Goal: Task Accomplishment & Management: Complete application form

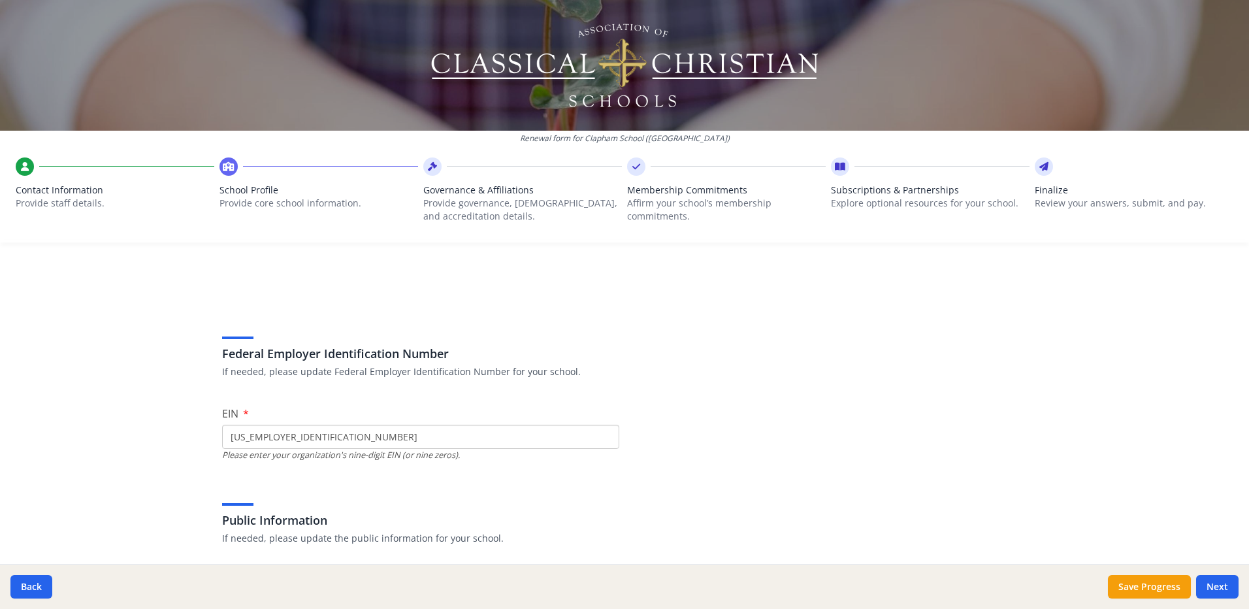
scroll to position [158, 0]
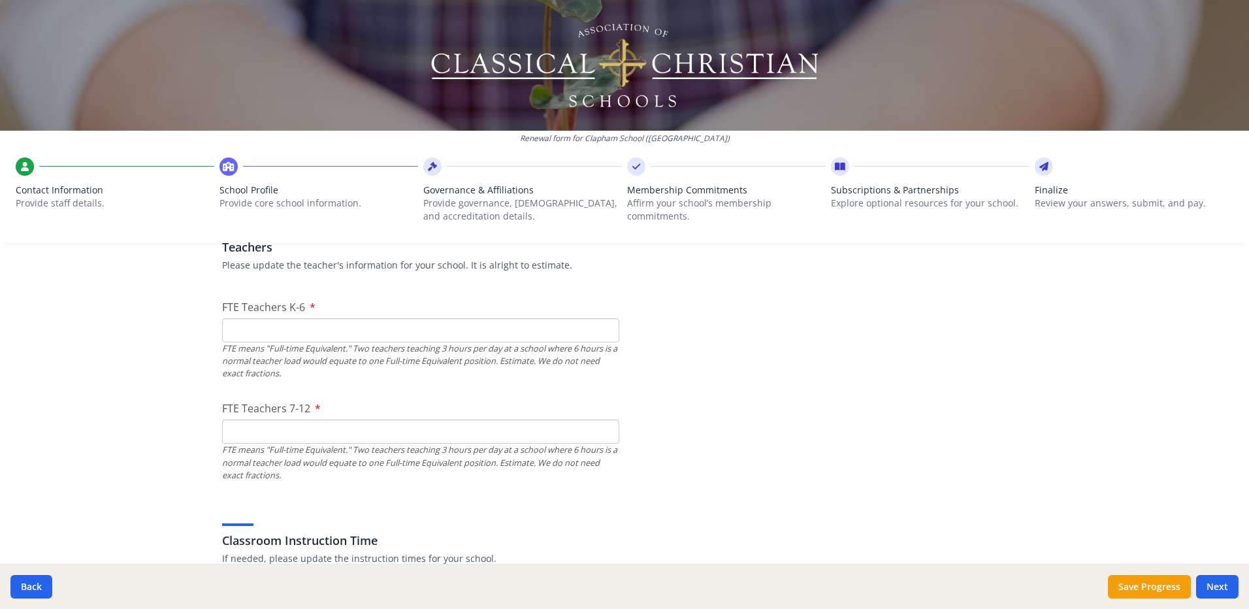
click at [352, 336] on input "FTE Teachers K-6" at bounding box center [420, 330] width 397 height 24
type input "13"
click at [346, 437] on input "FTE Teachers 7-12" at bounding box center [420, 431] width 397 height 24
type input "7"
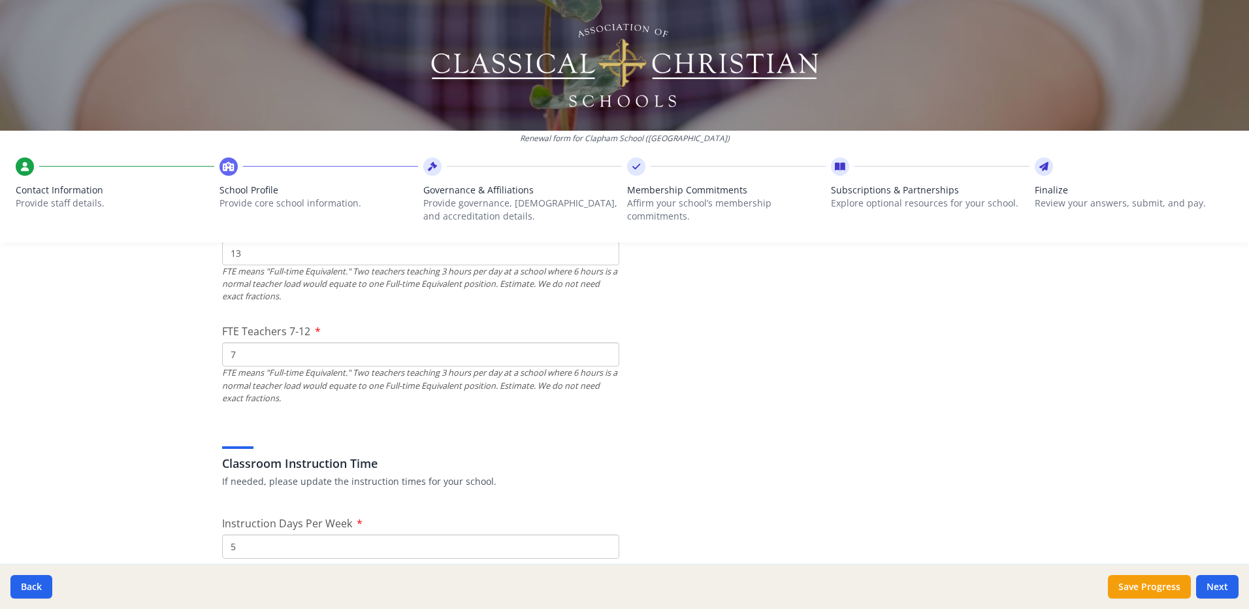
scroll to position [980, 0]
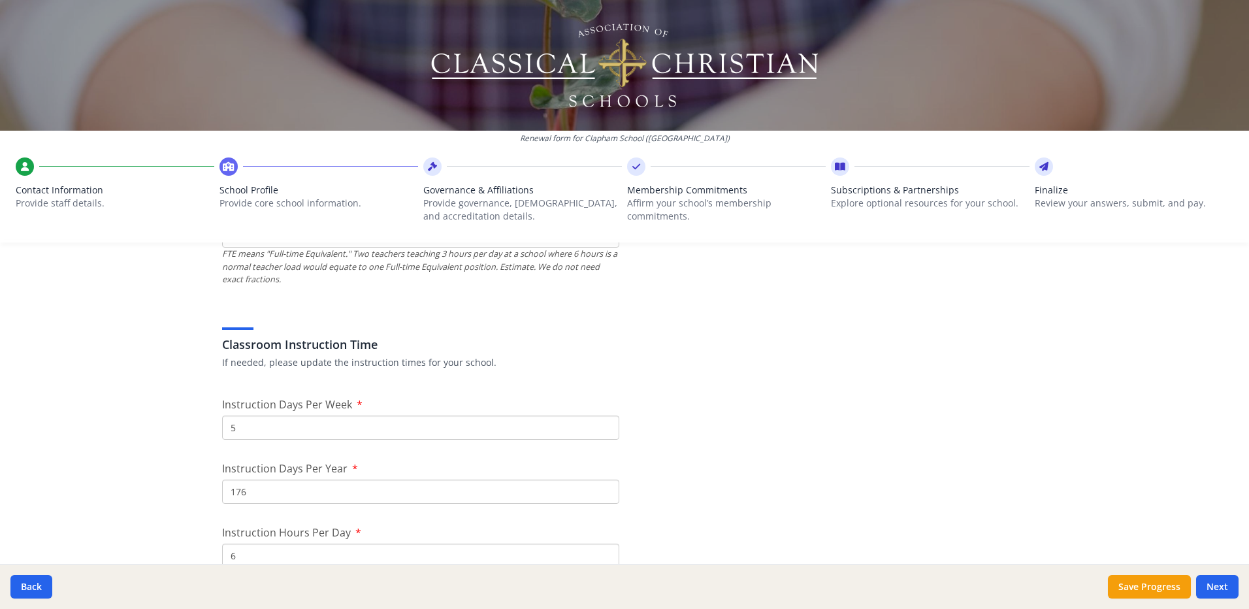
click at [478, 427] on input "5" at bounding box center [420, 427] width 397 height 24
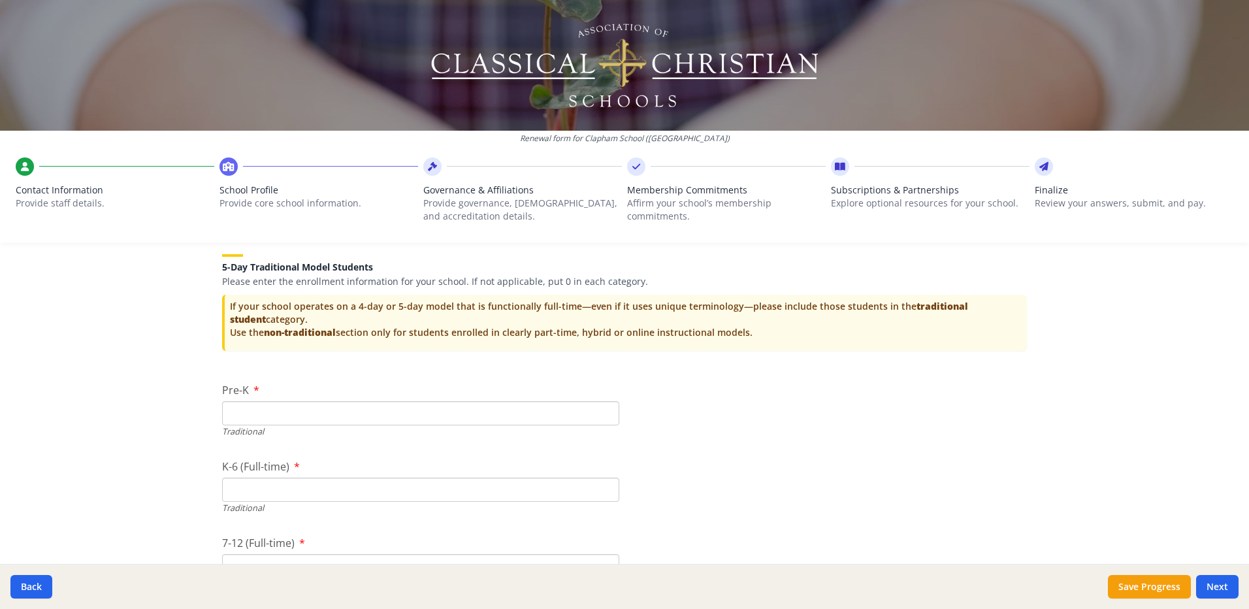
scroll to position [2613, 0]
click at [487, 416] on input "Pre-K" at bounding box center [420, 412] width 397 height 24
click at [350, 414] on input "Pre-K" at bounding box center [420, 412] width 397 height 24
type input "12"
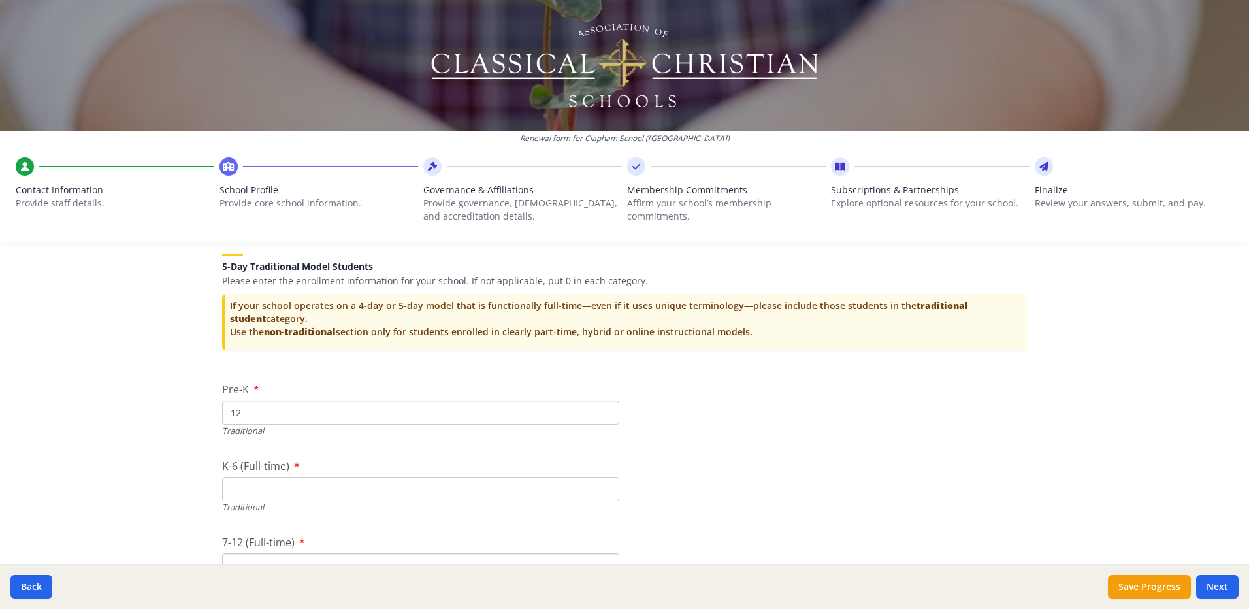
click at [589, 487] on input "K-6 (Full-time)" at bounding box center [420, 489] width 397 height 24
type input "119"
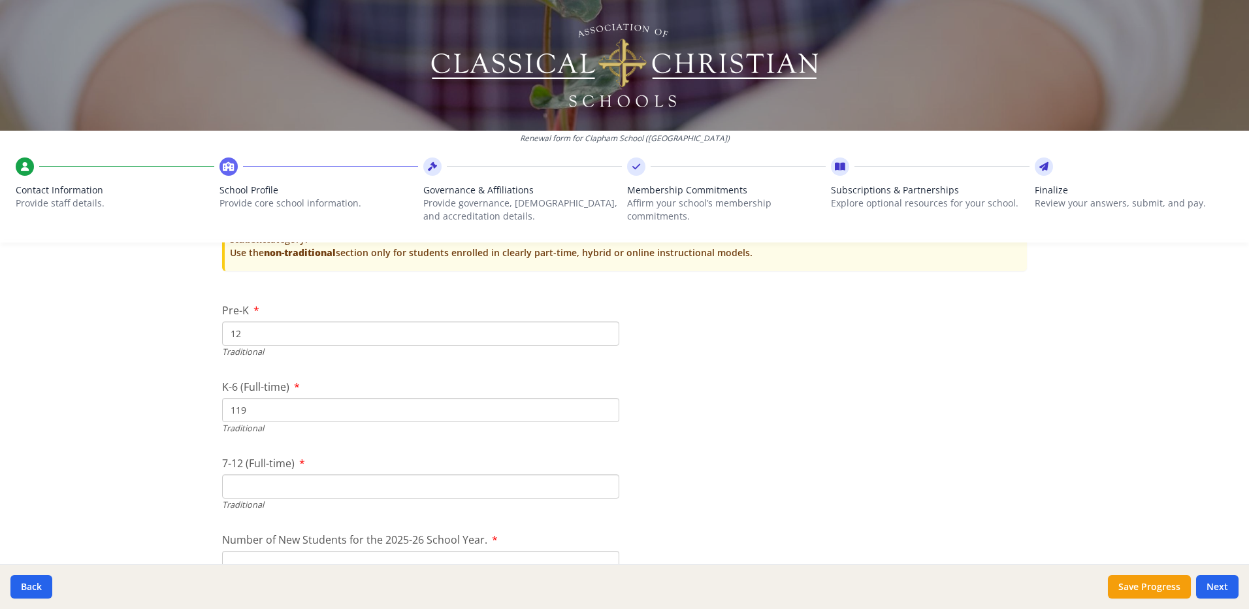
scroll to position [2809, 0]
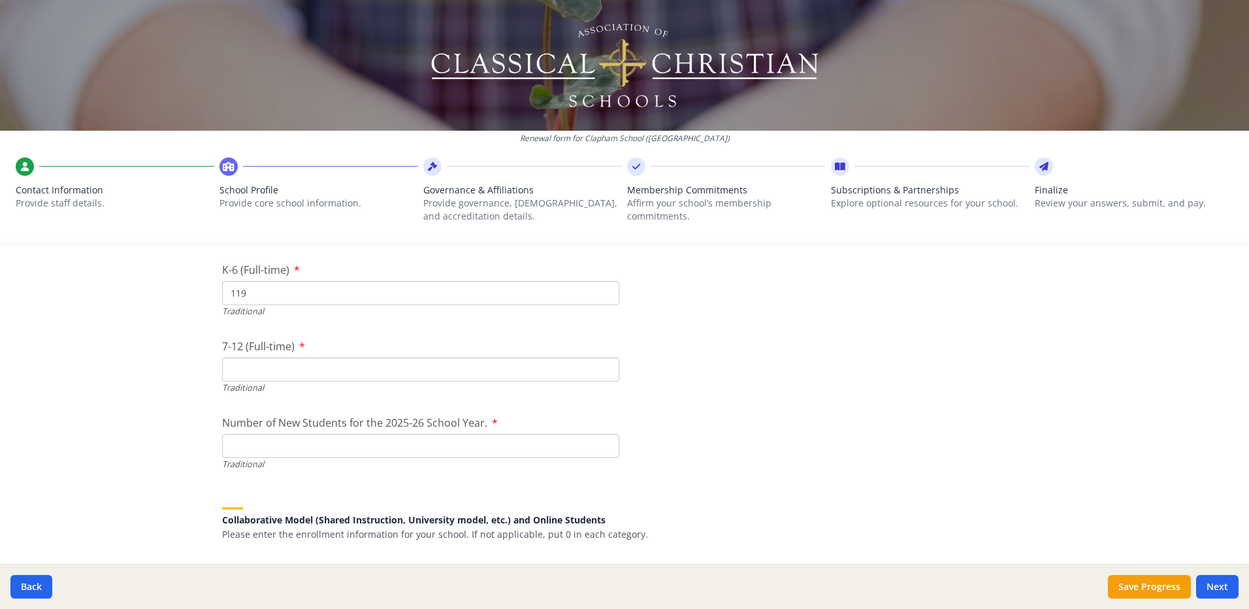
click at [360, 371] on input "7-12 (Full-time)" at bounding box center [420, 369] width 397 height 24
type input "48"
click at [391, 453] on input "Number of New Students for the 2025-26 School Year." at bounding box center [420, 446] width 397 height 24
type input "179"
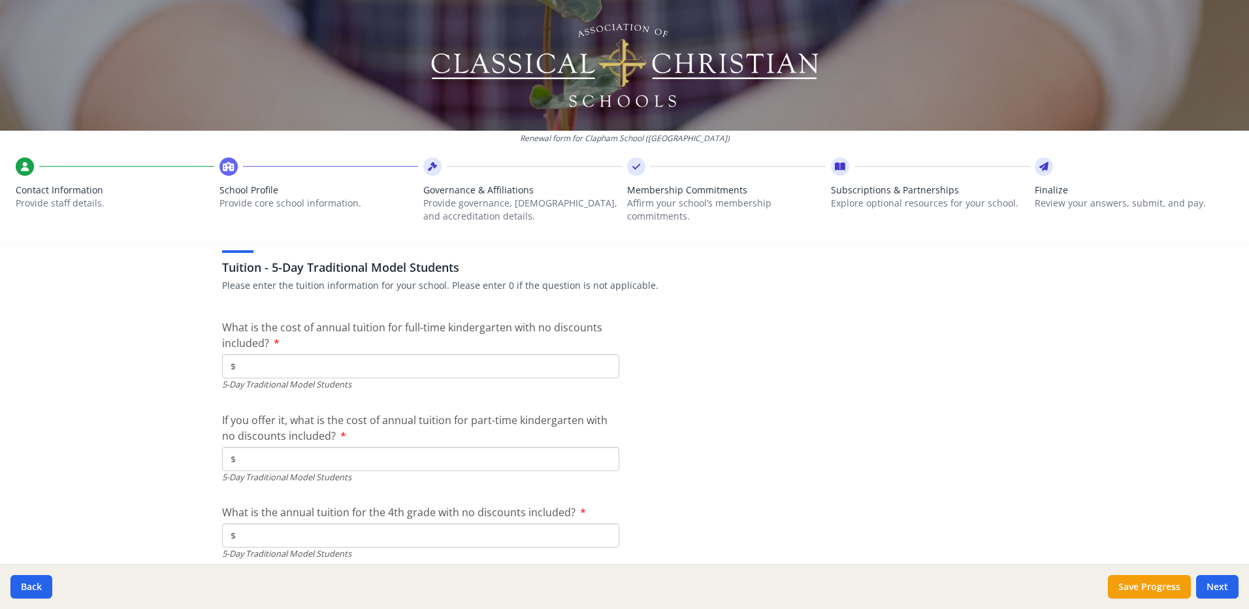
scroll to position [3400, 0]
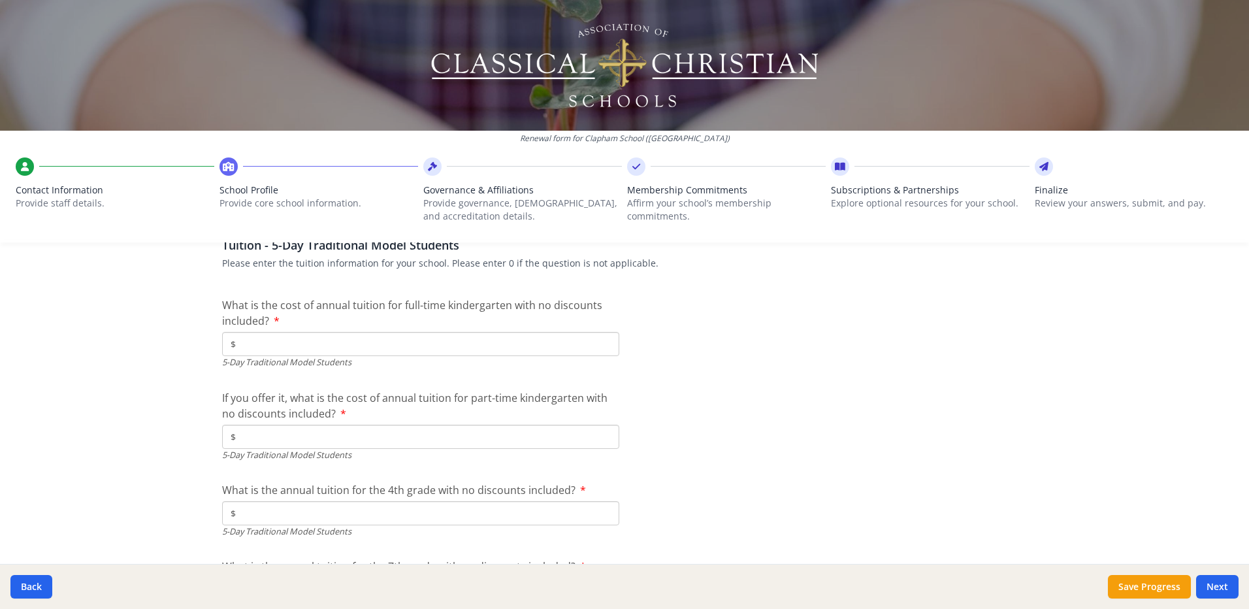
click at [336, 352] on input "$" at bounding box center [420, 344] width 397 height 24
click at [338, 347] on input "$" at bounding box center [420, 344] width 397 height 24
type input "$12 000"
click at [361, 432] on input "$" at bounding box center [420, 437] width 397 height 24
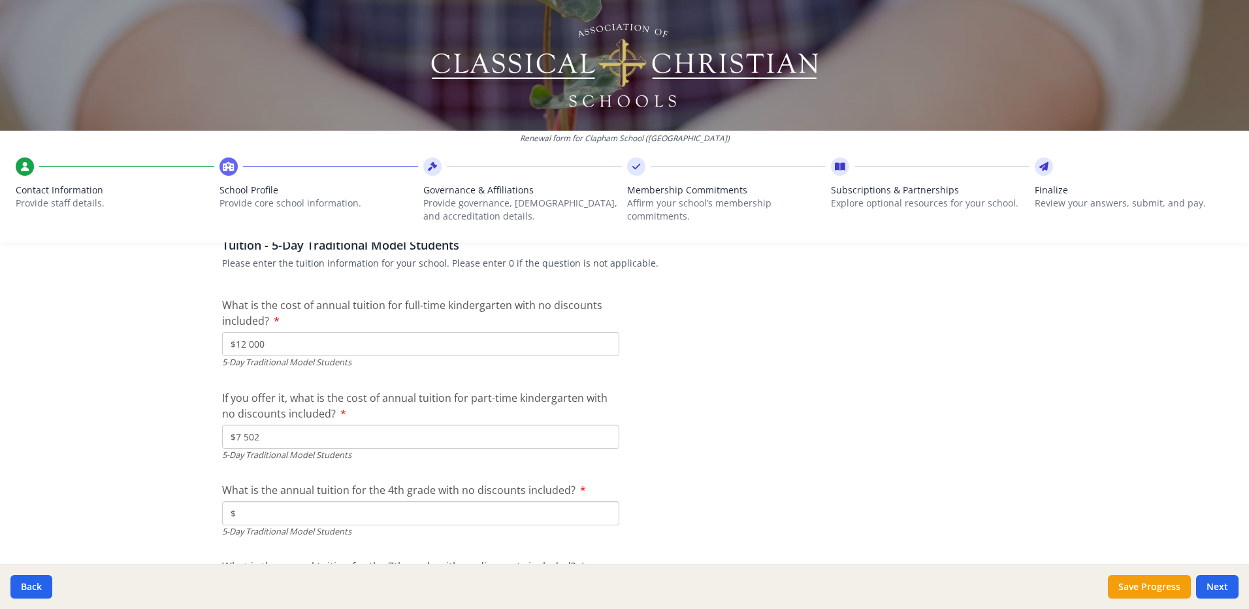
type input "$7 502"
click at [350, 510] on input "$" at bounding box center [420, 513] width 397 height 24
type input "$15 006"
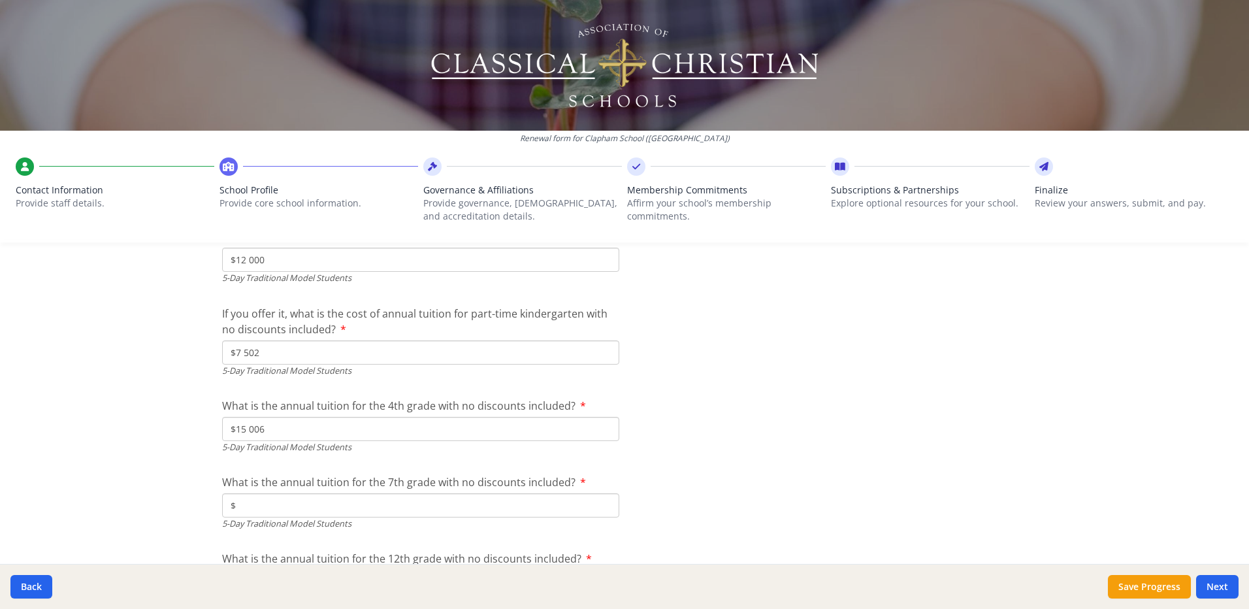
scroll to position [3596, 0]
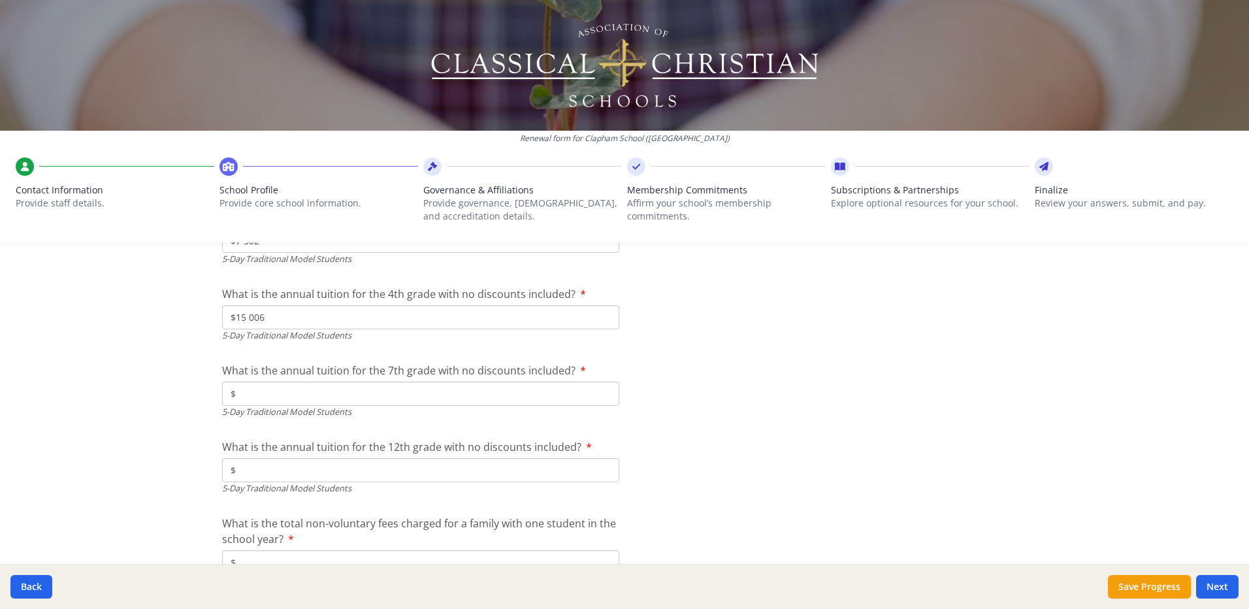
click at [418, 397] on input "$" at bounding box center [420, 394] width 397 height 24
type input "$15 006"
click at [414, 466] on input "$" at bounding box center [420, 470] width 397 height 24
type input "$16 669"
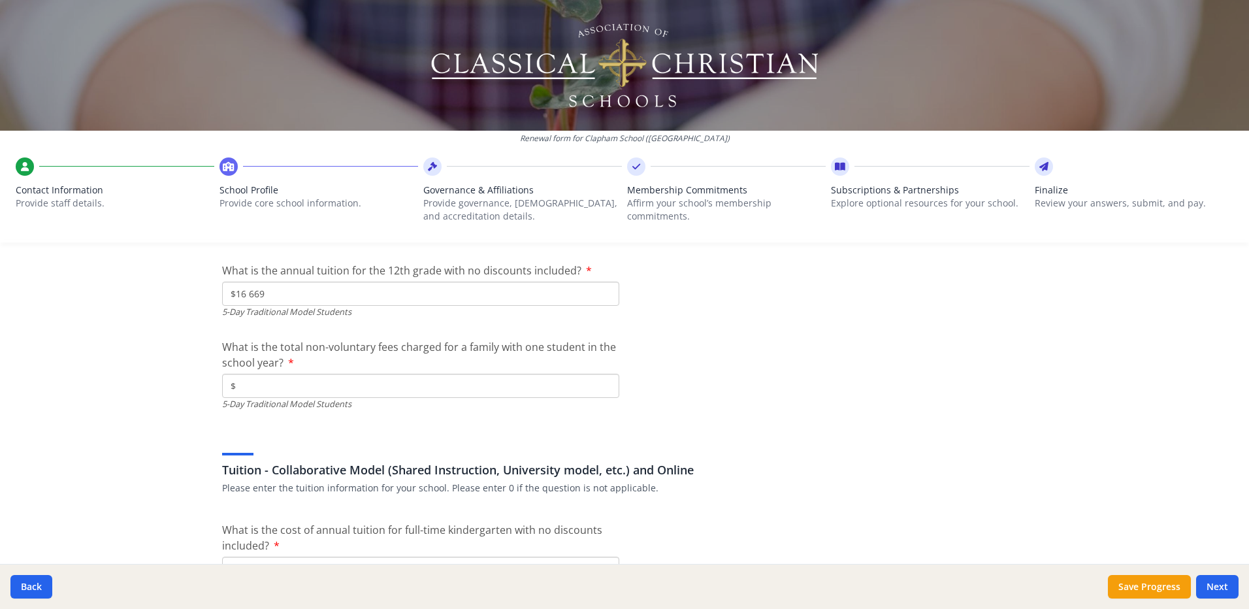
scroll to position [3792, 0]
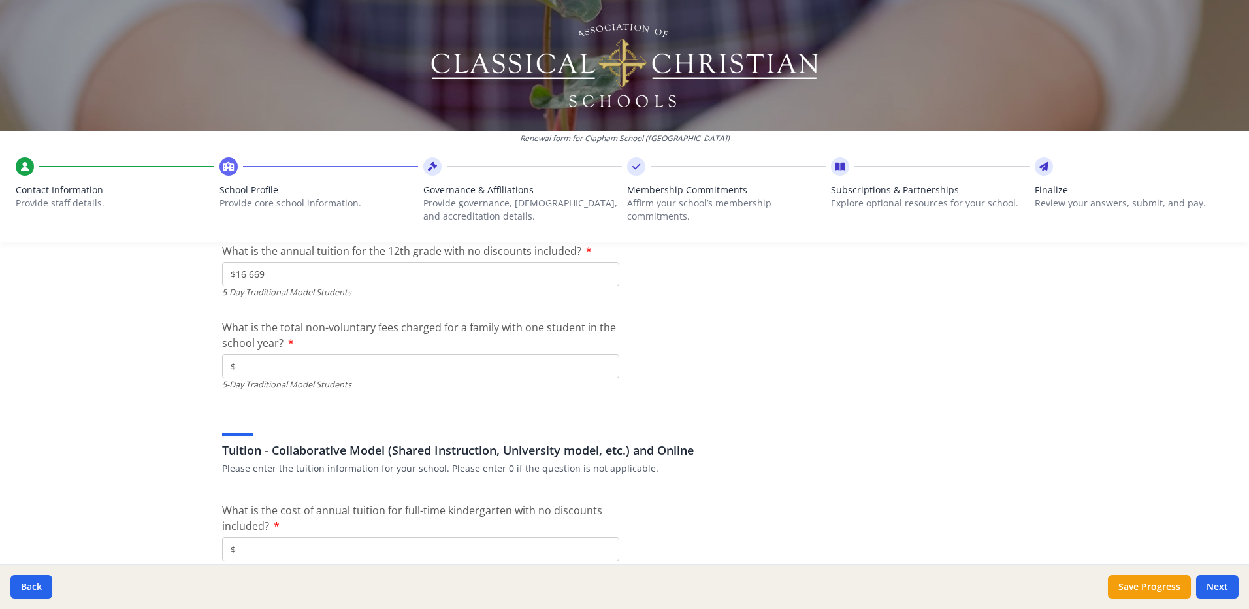
click at [516, 368] on input "$" at bounding box center [420, 366] width 397 height 24
type input "$0"
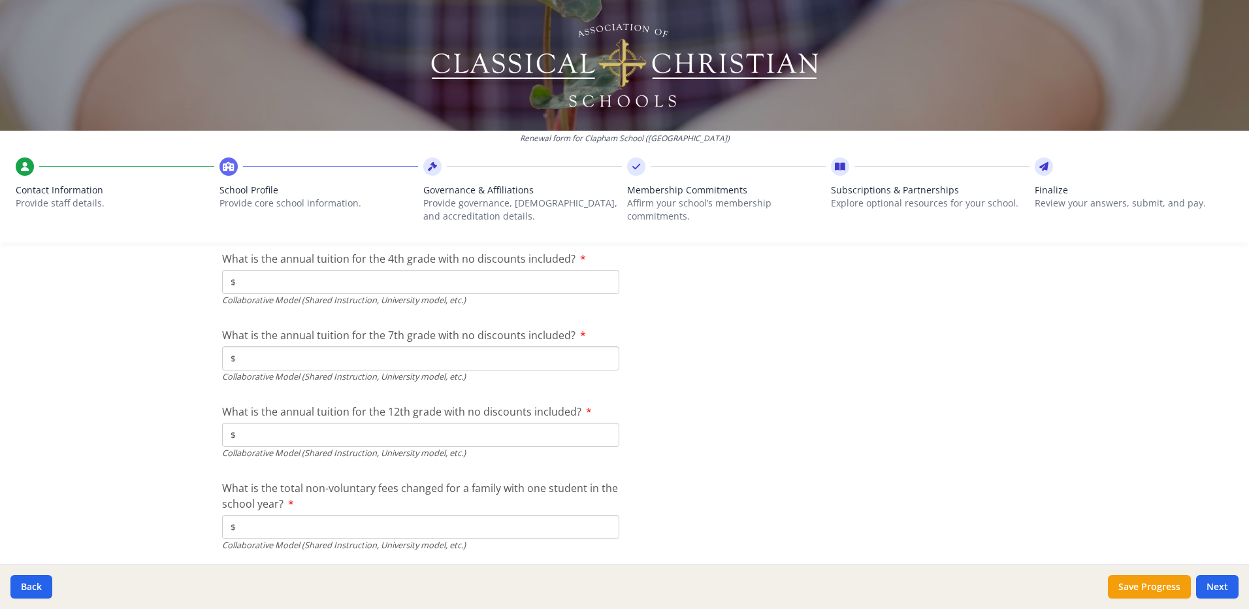
scroll to position [4270, 0]
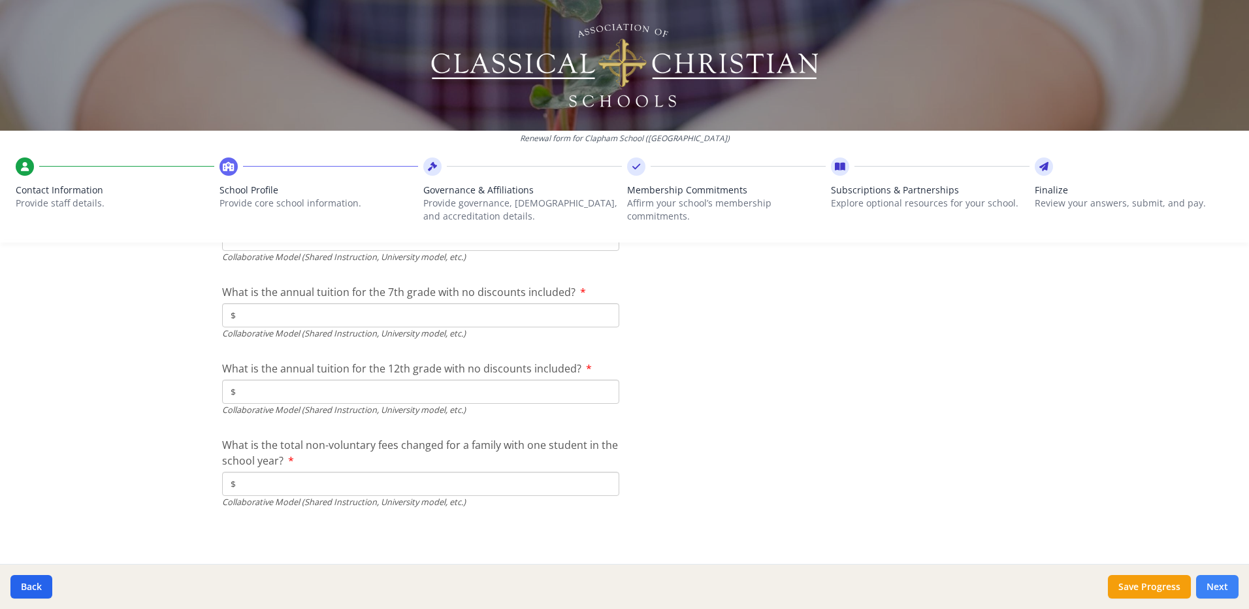
click at [1214, 583] on button "Next" at bounding box center [1217, 587] width 42 height 24
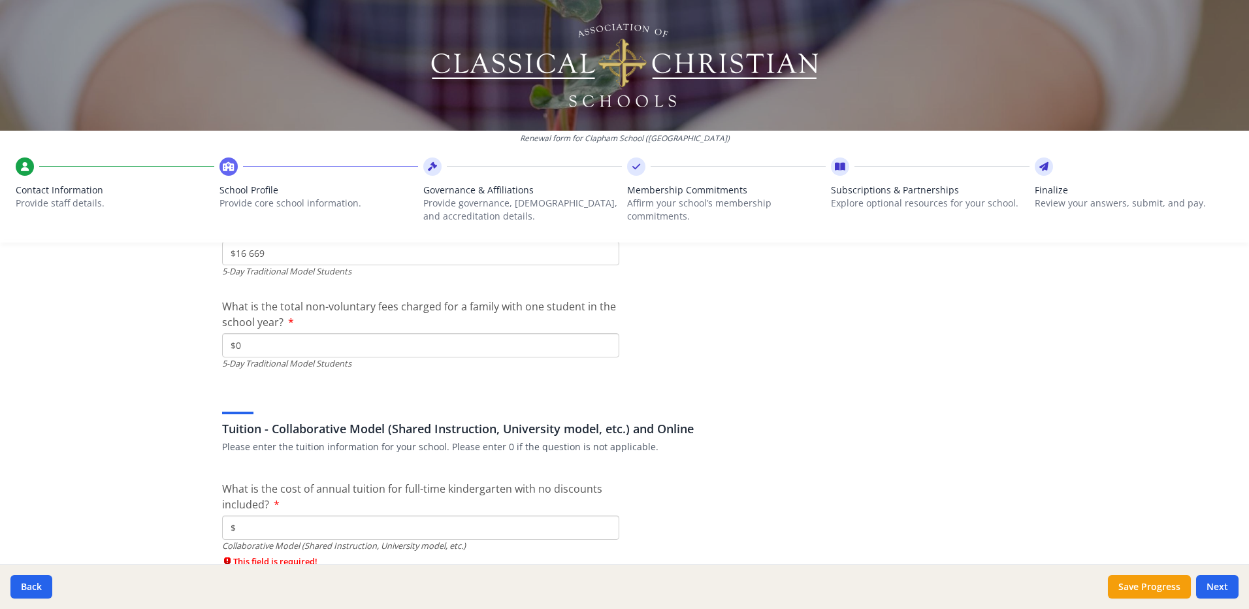
scroll to position [3945, 0]
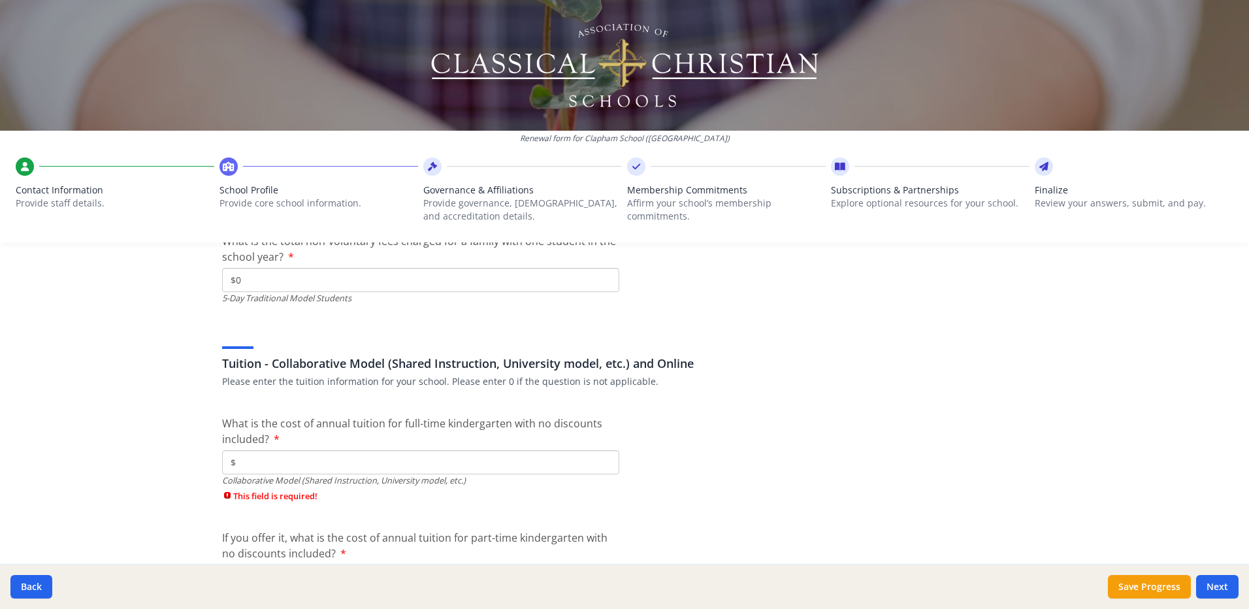
click at [487, 454] on input "$" at bounding box center [420, 462] width 397 height 24
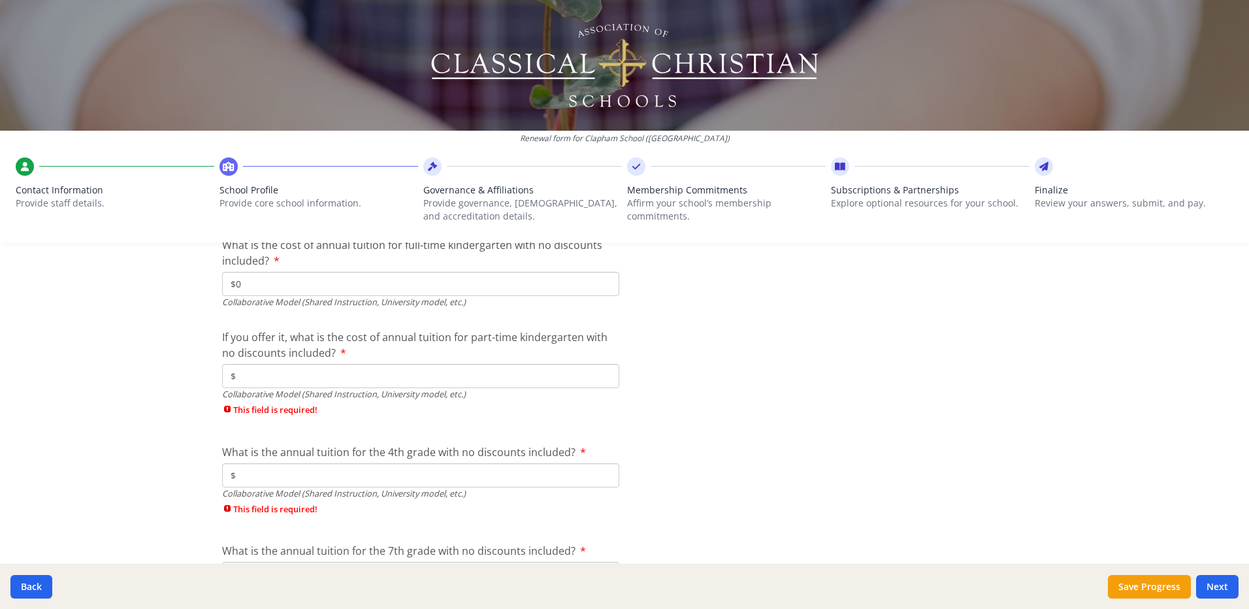
scroll to position [4141, 0]
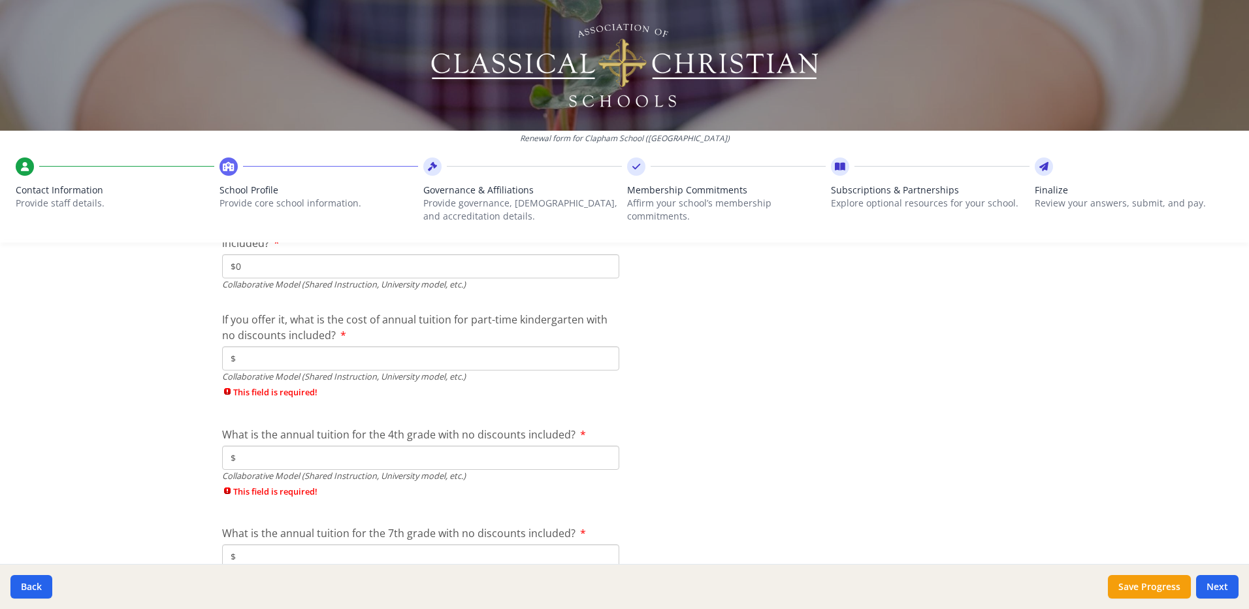
type input "$0"
click at [350, 362] on input "$" at bounding box center [420, 358] width 397 height 24
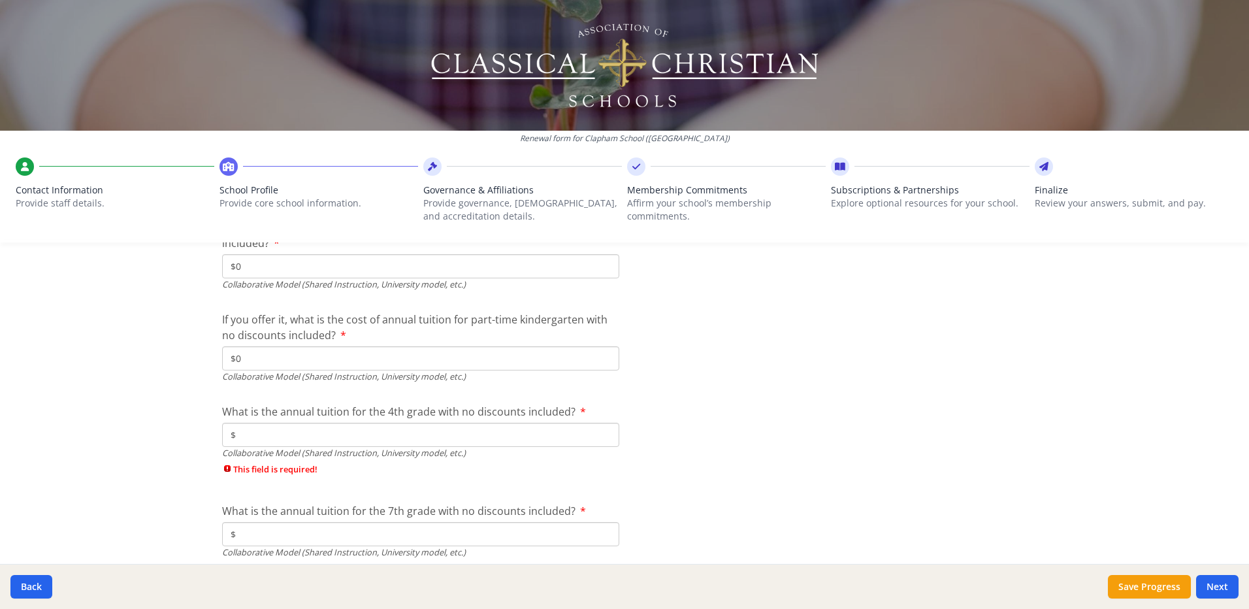
type input "$0"
click at [348, 442] on input "$" at bounding box center [420, 435] width 397 height 24
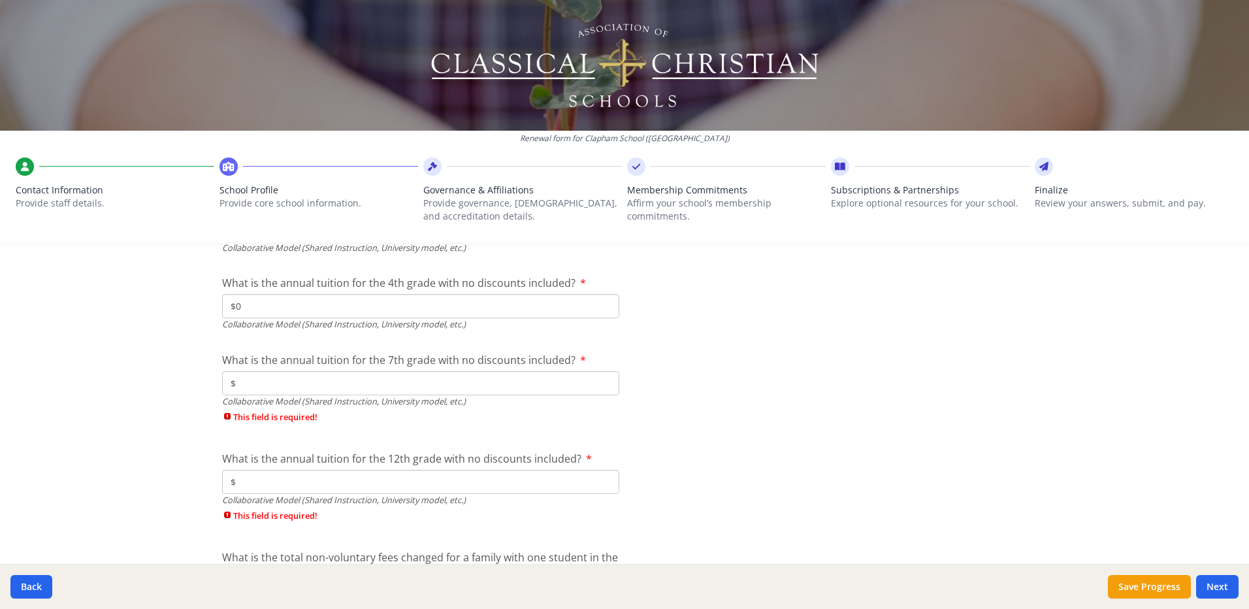
scroll to position [4272, 0]
type input "$0"
click at [356, 383] on input "$" at bounding box center [420, 381] width 397 height 24
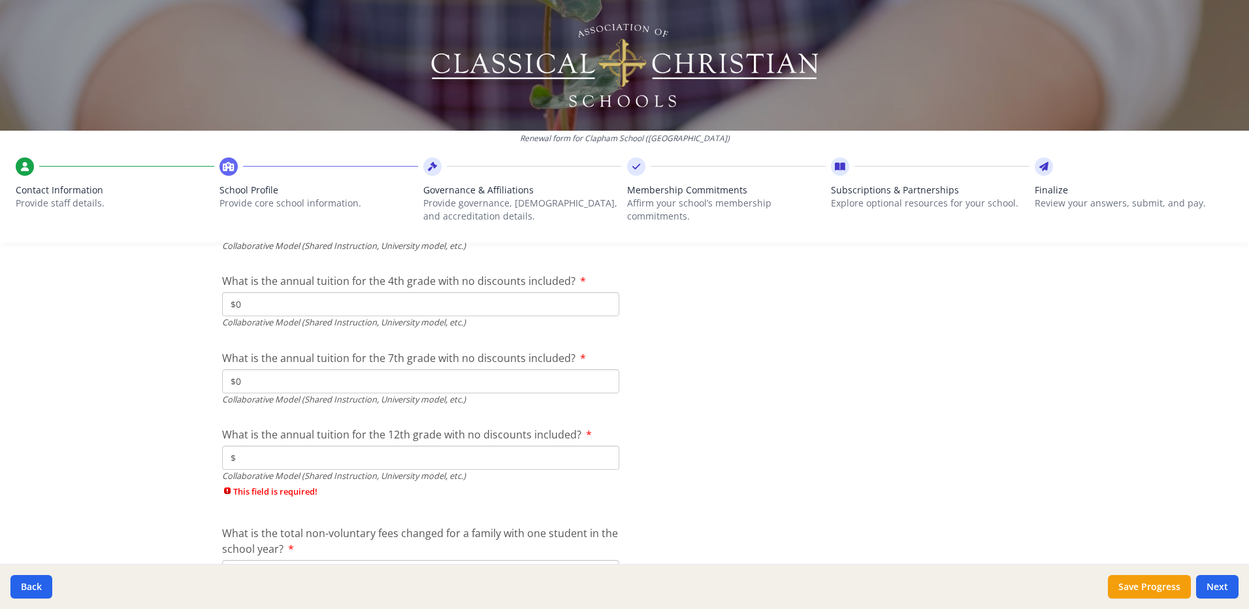
type input "$0"
click at [350, 453] on input "$" at bounding box center [420, 458] width 397 height 24
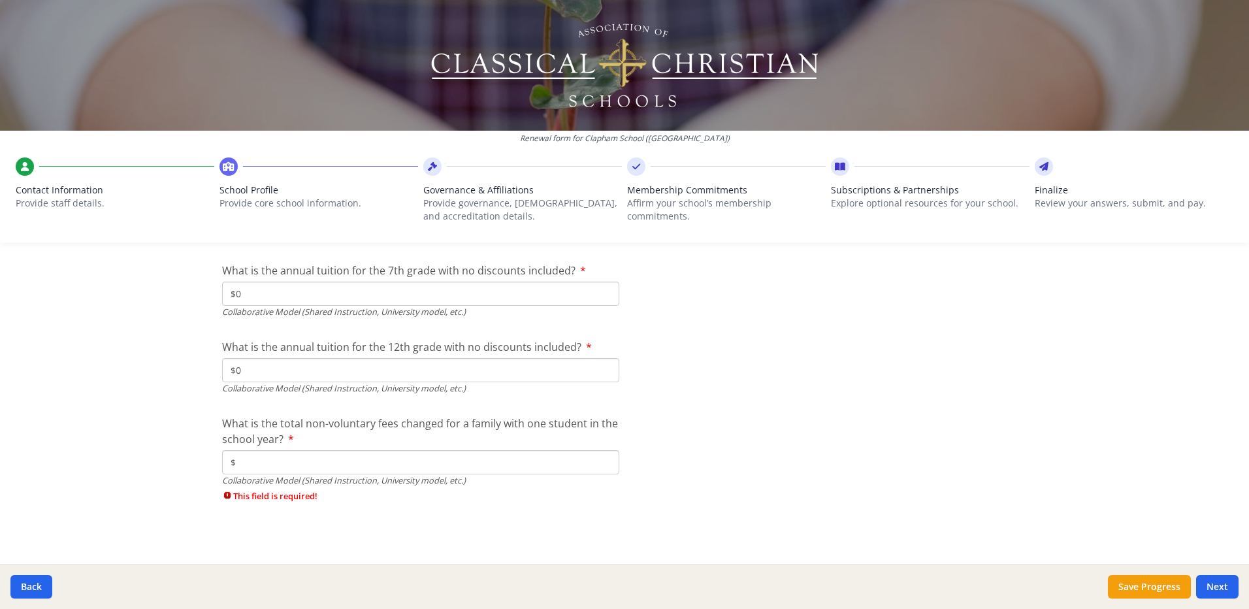
type input "$0"
click at [350, 457] on input "$" at bounding box center [420, 462] width 397 height 24
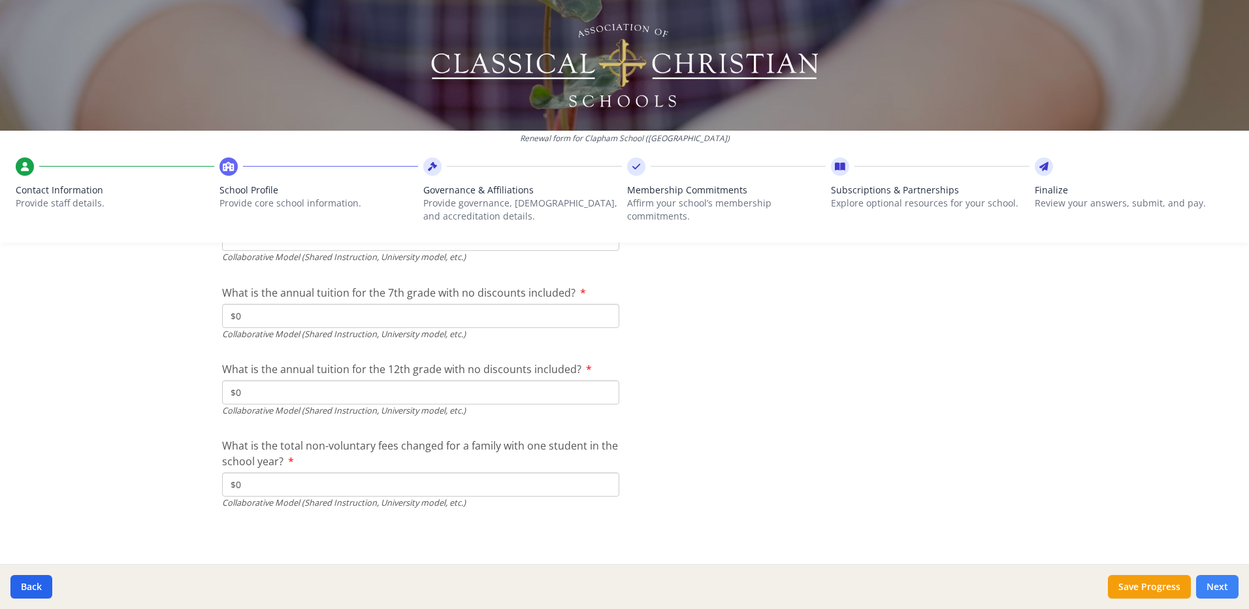
type input "$0"
click at [1227, 594] on button "Next" at bounding box center [1217, 587] width 42 height 24
click at [1214, 583] on button "Next" at bounding box center [1217, 587] width 42 height 24
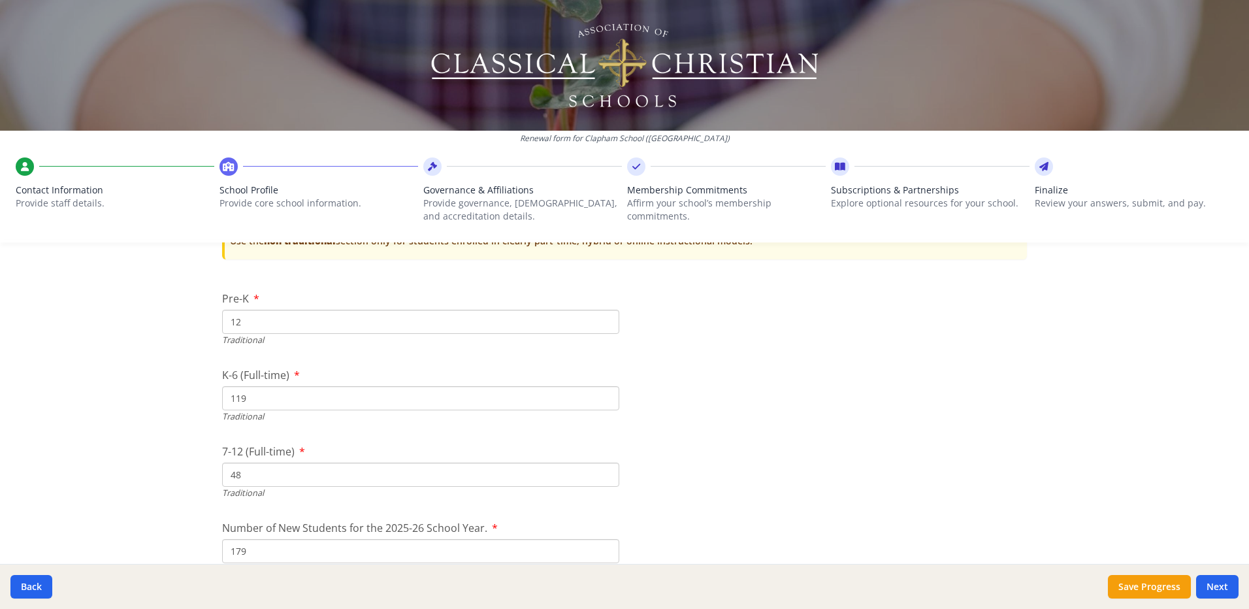
scroll to position [3031, 0]
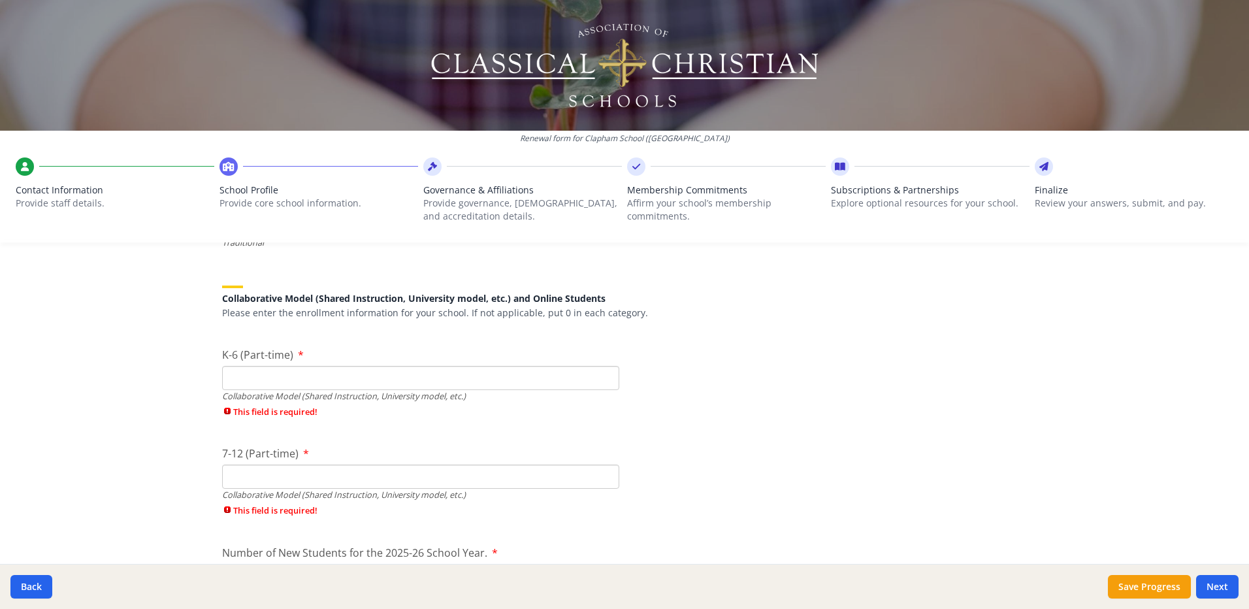
click at [551, 385] on input "K-6 (Part-time)" at bounding box center [420, 378] width 397 height 24
type input "0"
click at [427, 471] on div "7-12 (Part-time) Collaborative Model (Shared Instruction, University model, etc…" at bounding box center [420, 485] width 397 height 78
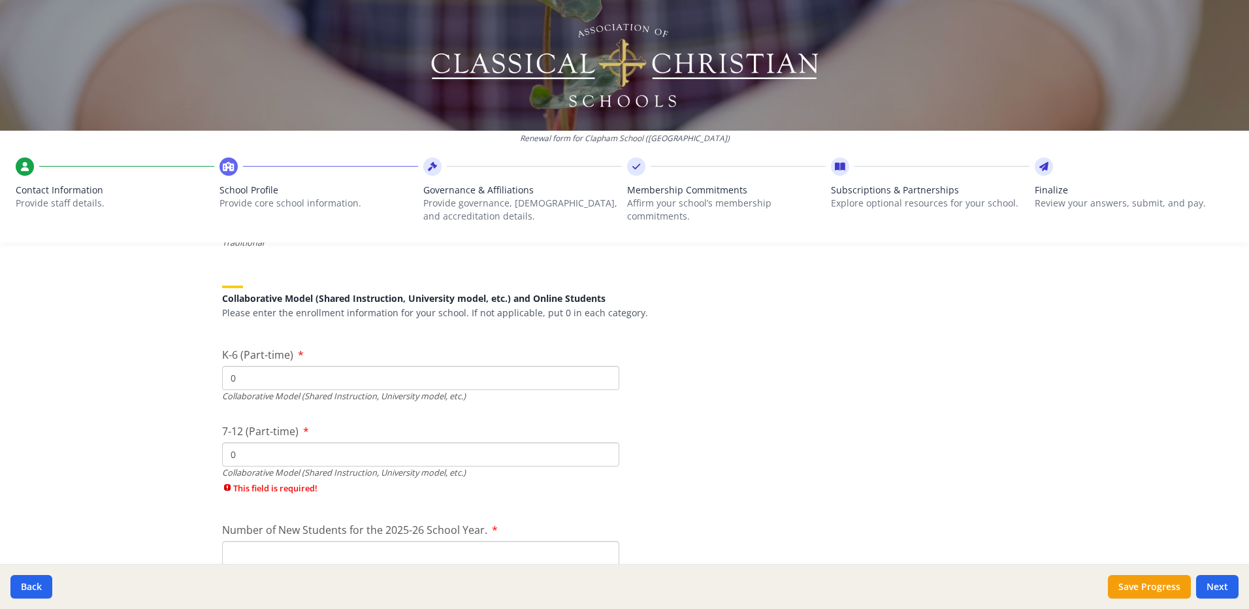
scroll to position [3161, 0]
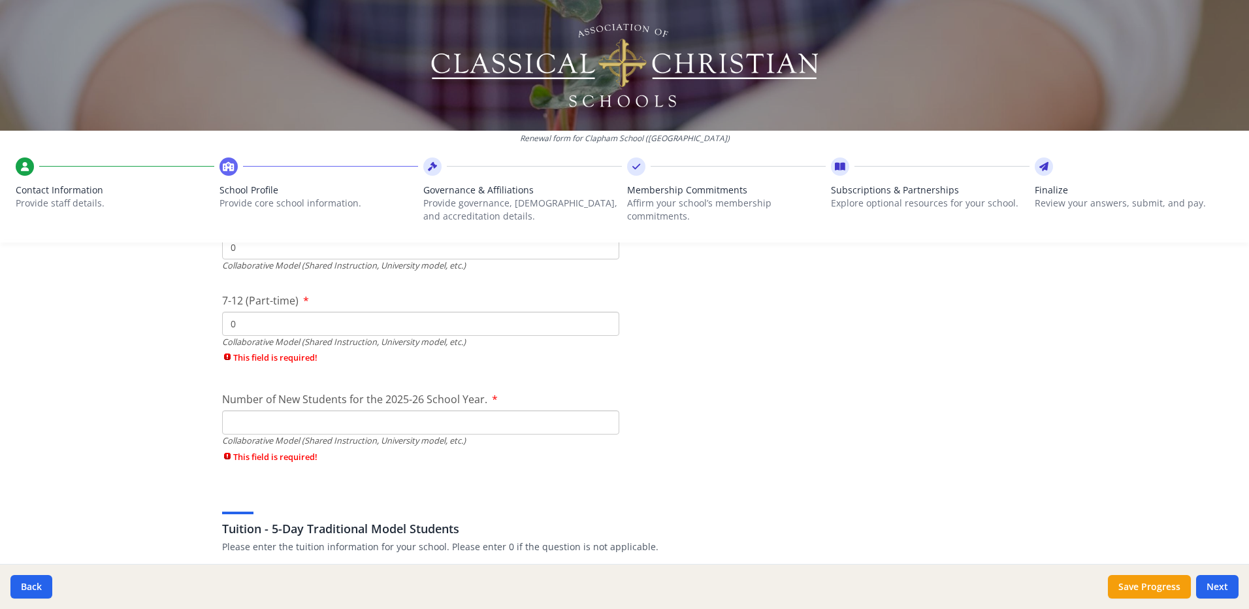
type input "0"
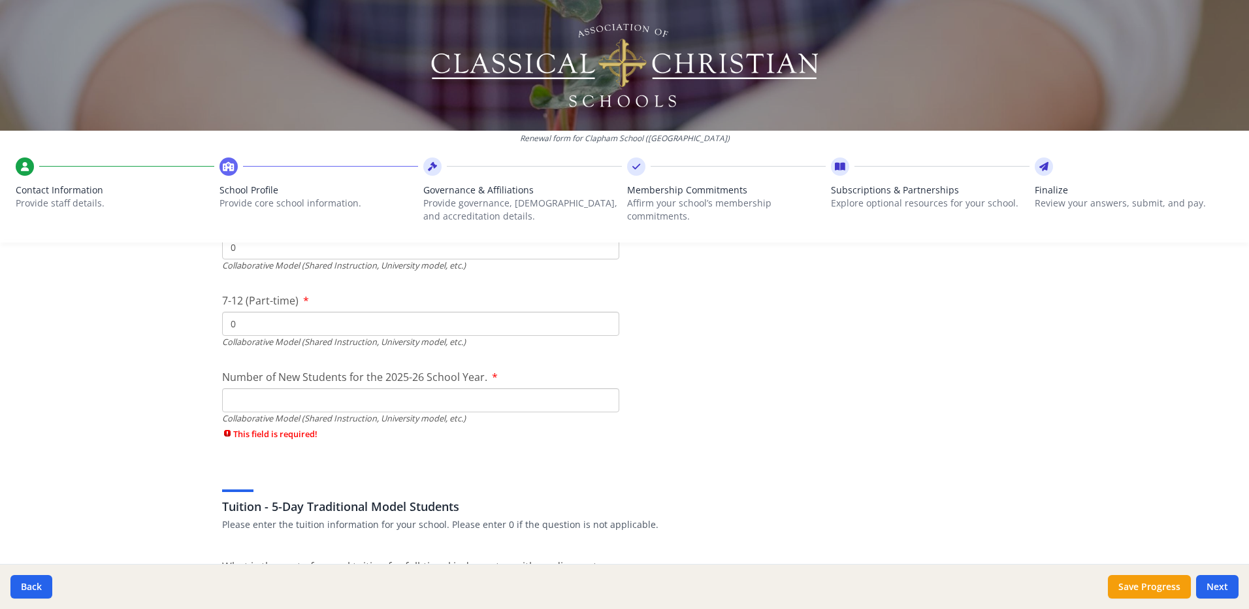
click at [434, 423] on div "Number of New Students for the 2025-26 School Year. Collaborative Model (Shared…" at bounding box center [420, 408] width 397 height 78
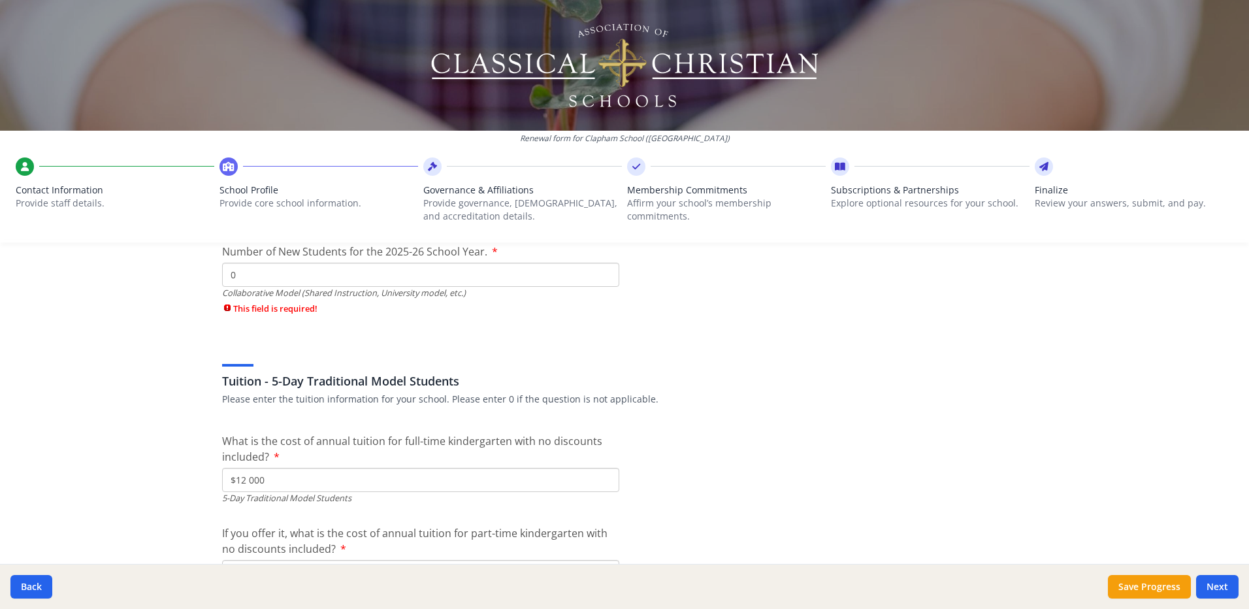
scroll to position [3292, 0]
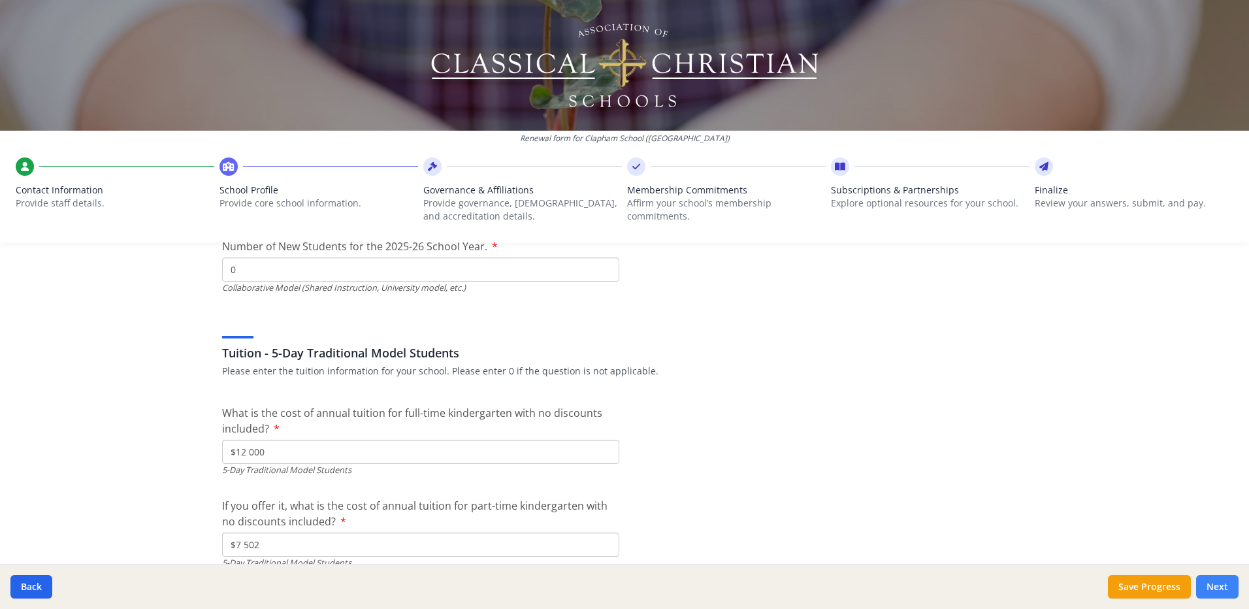
type input "0"
click at [1218, 590] on button "Next" at bounding box center [1217, 587] width 42 height 24
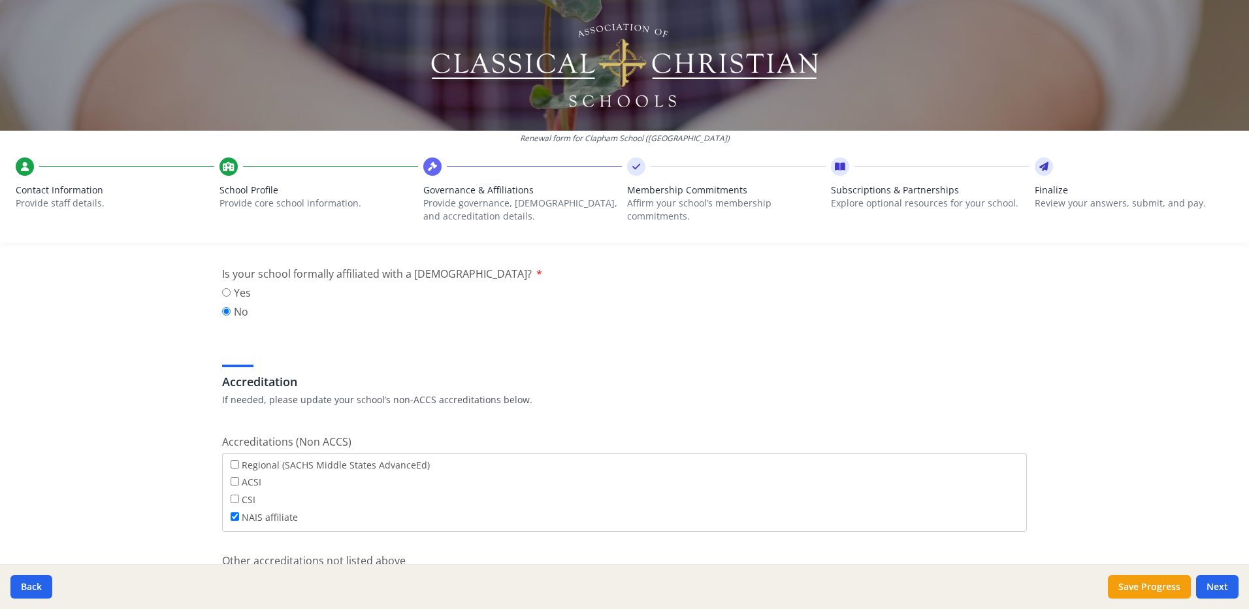
scroll to position [457, 0]
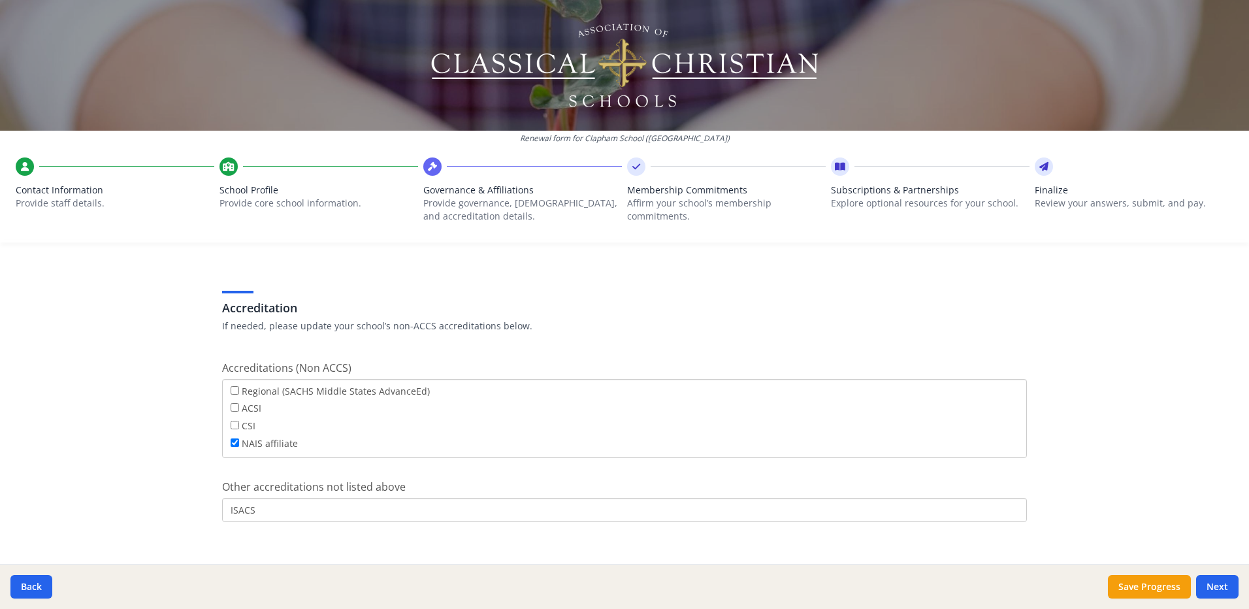
click at [293, 391] on label "Regional (SACHS Middle States AdvanceEd)" at bounding box center [330, 390] width 199 height 14
click at [239, 391] on input "Regional (SACHS Middle States AdvanceEd)" at bounding box center [235, 390] width 8 height 8
checkbox input "true"
click at [265, 444] on label "NAIS affiliate" at bounding box center [264, 443] width 67 height 14
click at [239, 444] on input "NAIS affiliate" at bounding box center [235, 442] width 8 height 8
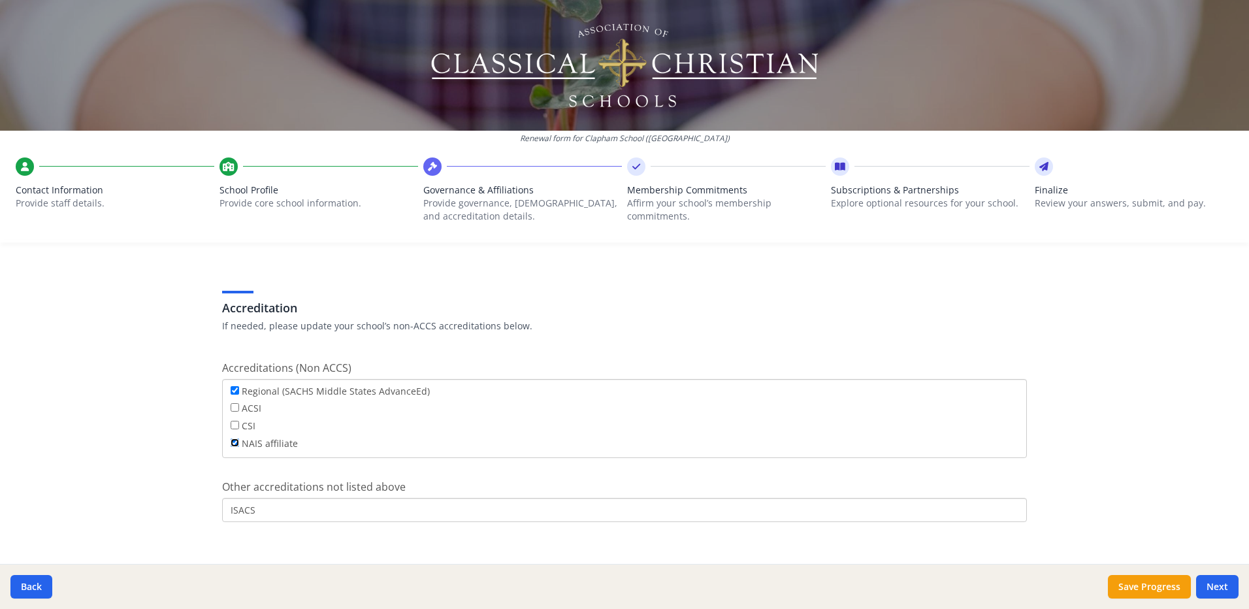
checkbox input "false"
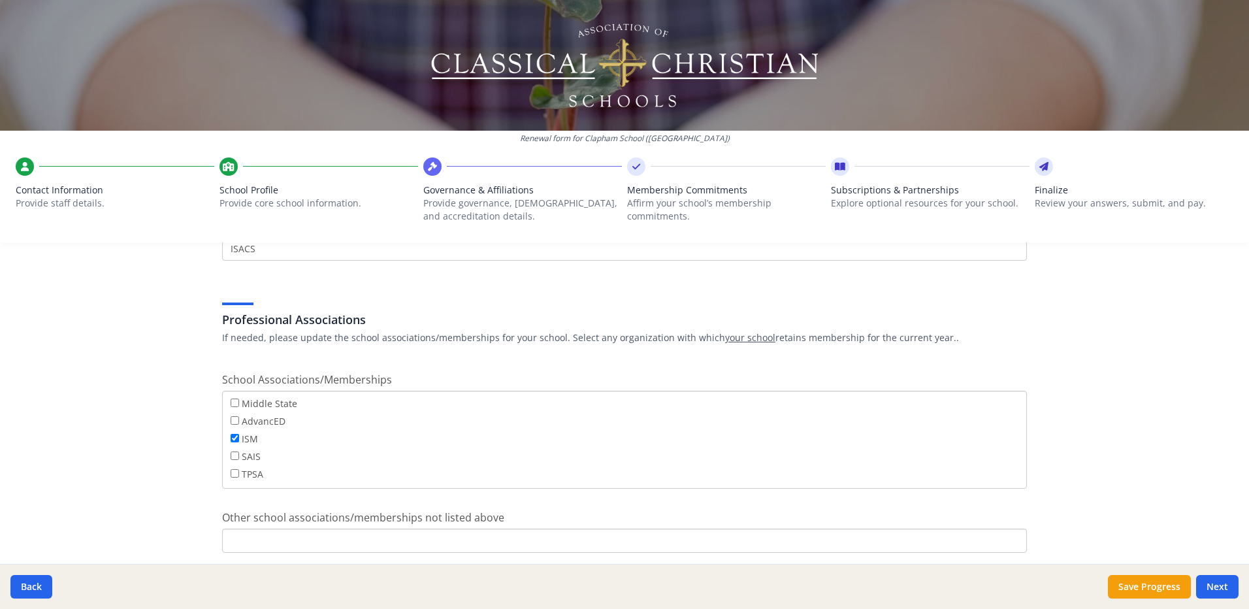
scroll to position [762, 0]
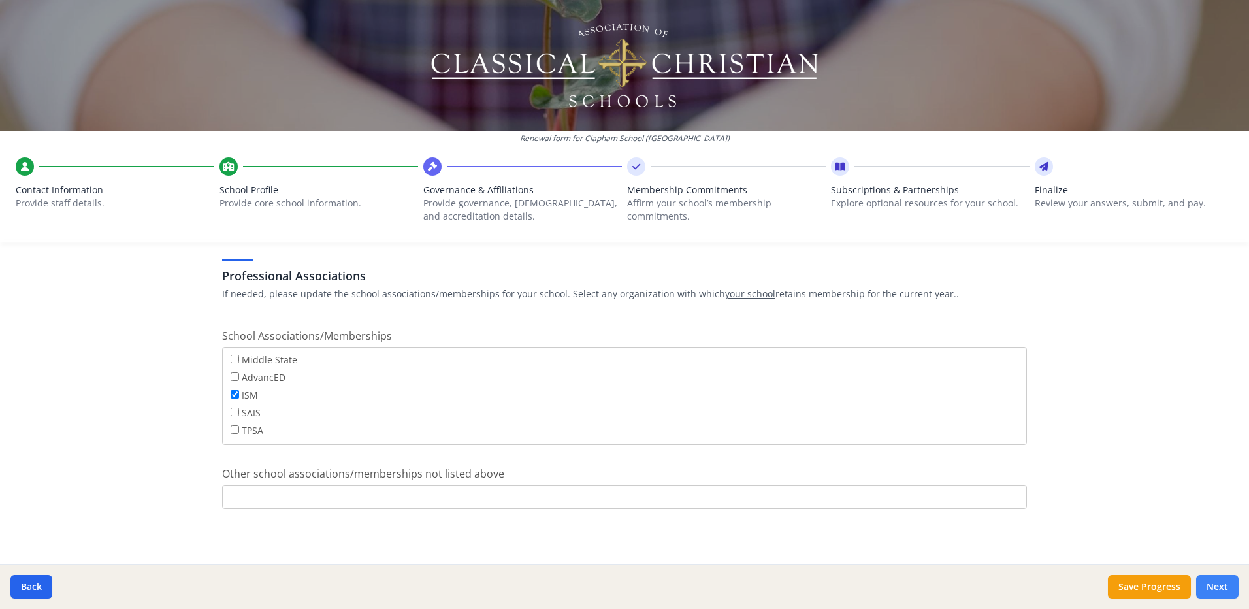
click at [1213, 580] on button "Next" at bounding box center [1217, 587] width 42 height 24
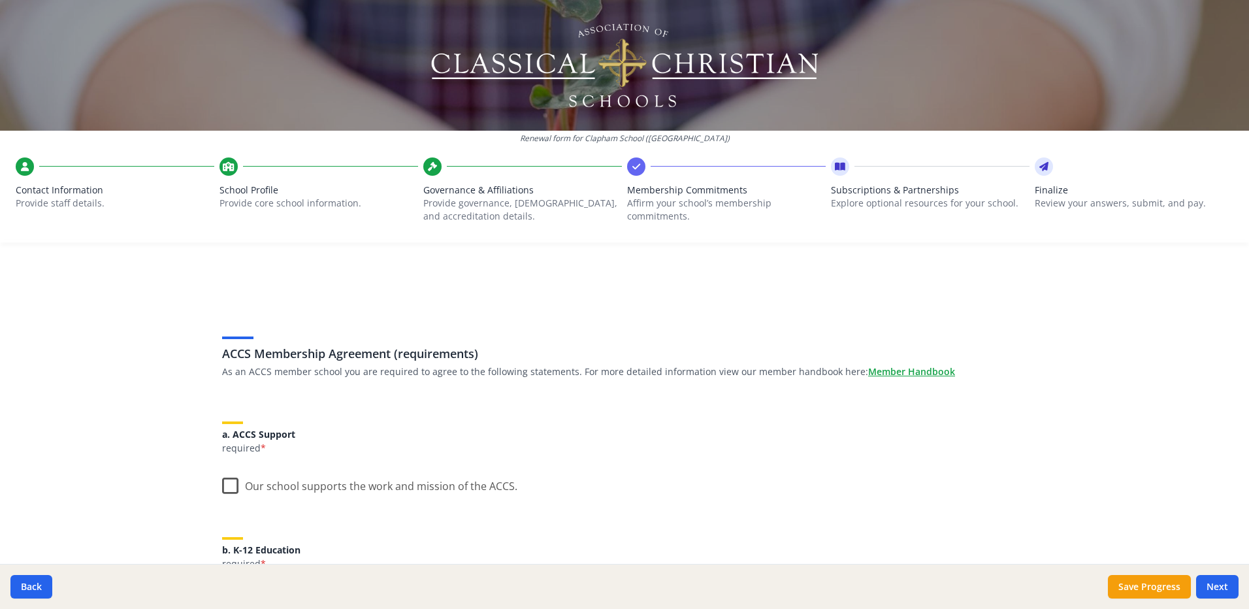
scroll to position [131, 0]
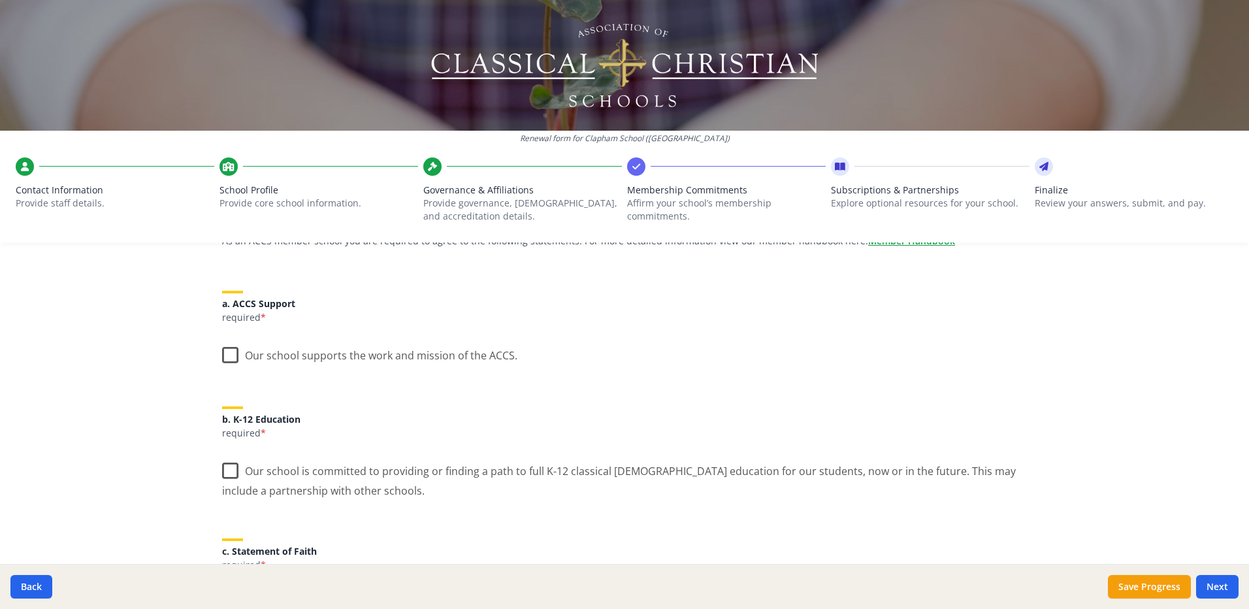
click at [234, 357] on label "Our school supports the work and mission of the ACCS." at bounding box center [369, 352] width 295 height 28
click at [0, 0] on input "Our school supports the work and mission of the ACCS." at bounding box center [0, 0] width 0 height 0
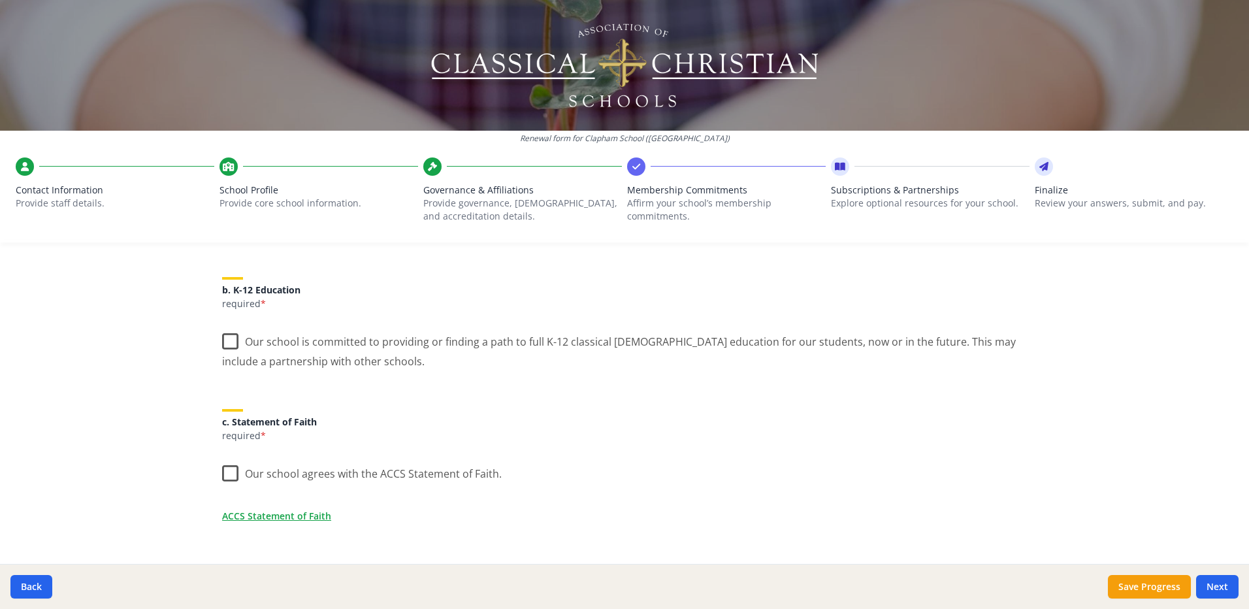
scroll to position [261, 0]
click at [223, 343] on label "Our school is committed to providing or finding a path to full K-12 classical […" at bounding box center [624, 345] width 805 height 44
click at [0, 0] on input "Our school is committed to providing or finding a path to full K-12 classical […" at bounding box center [0, 0] width 0 height 0
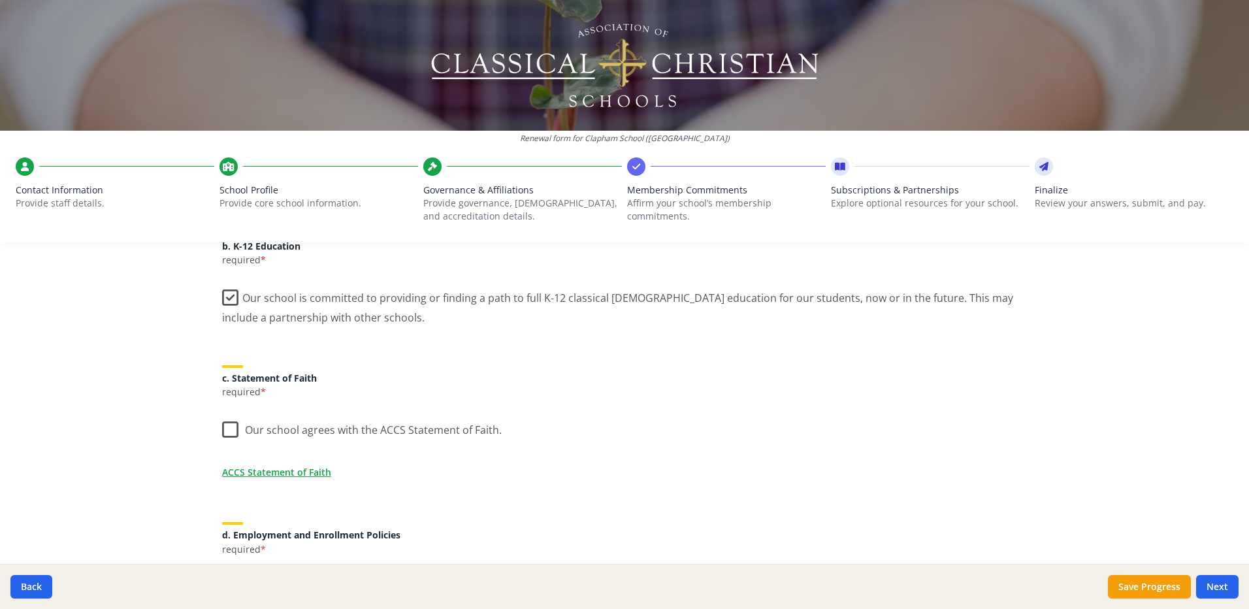
scroll to position [327, 0]
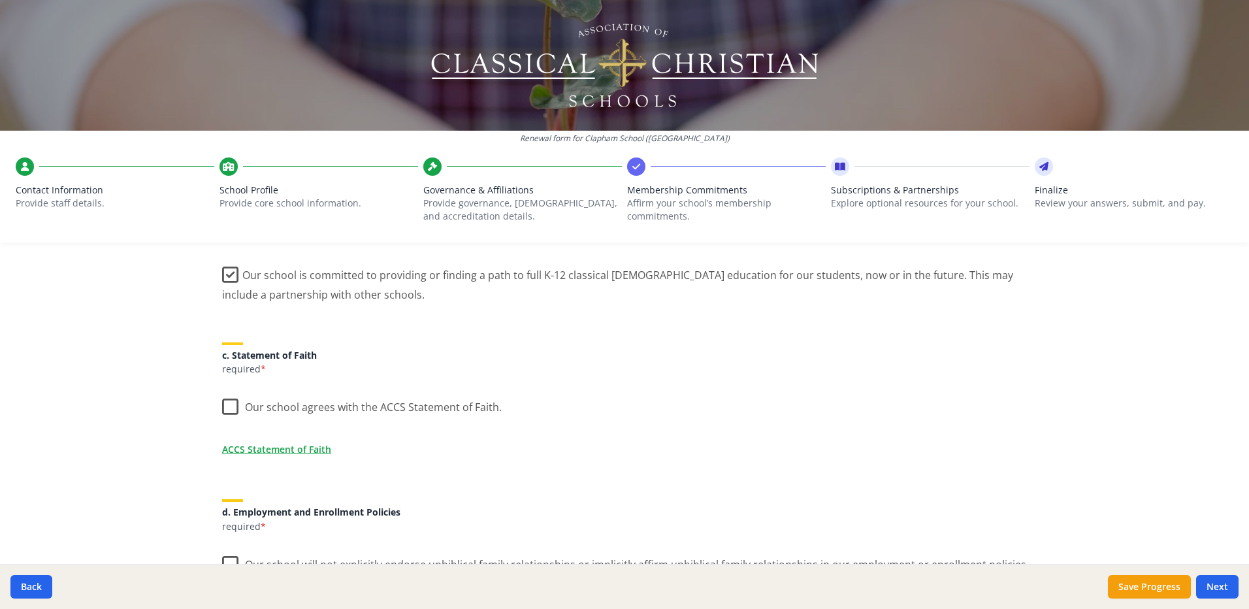
click at [222, 411] on label "Our school agrees with the ACCS Statement of Faith." at bounding box center [362, 404] width 280 height 28
click at [0, 0] on input "Our school agrees with the ACCS Statement of Faith." at bounding box center [0, 0] width 0 height 0
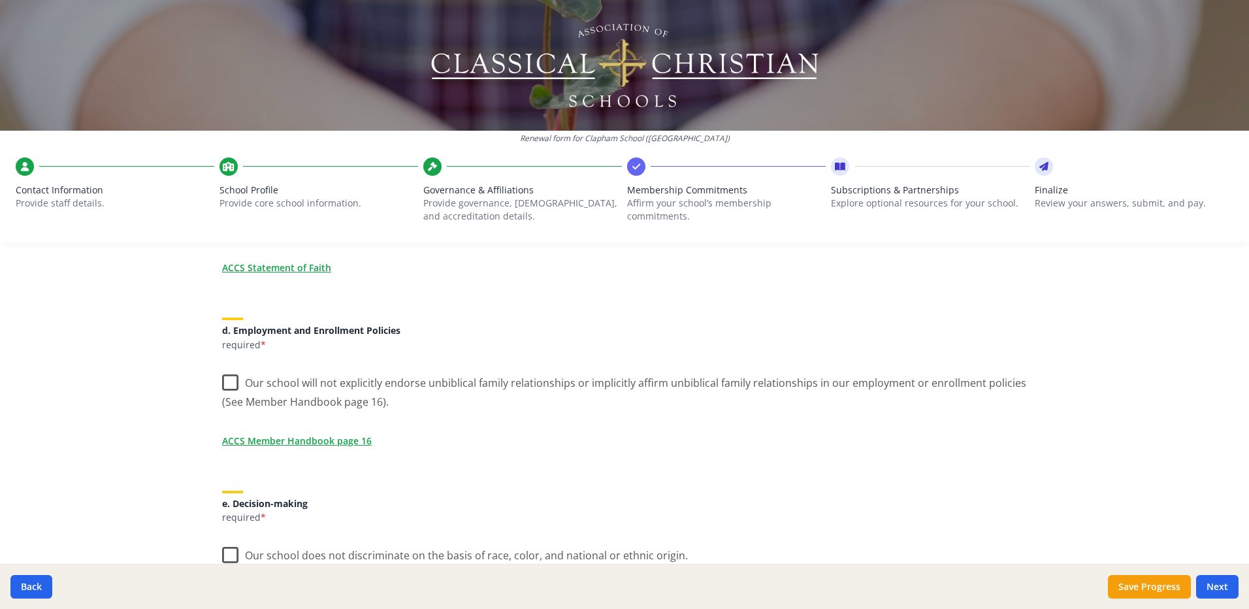
scroll to position [523, 0]
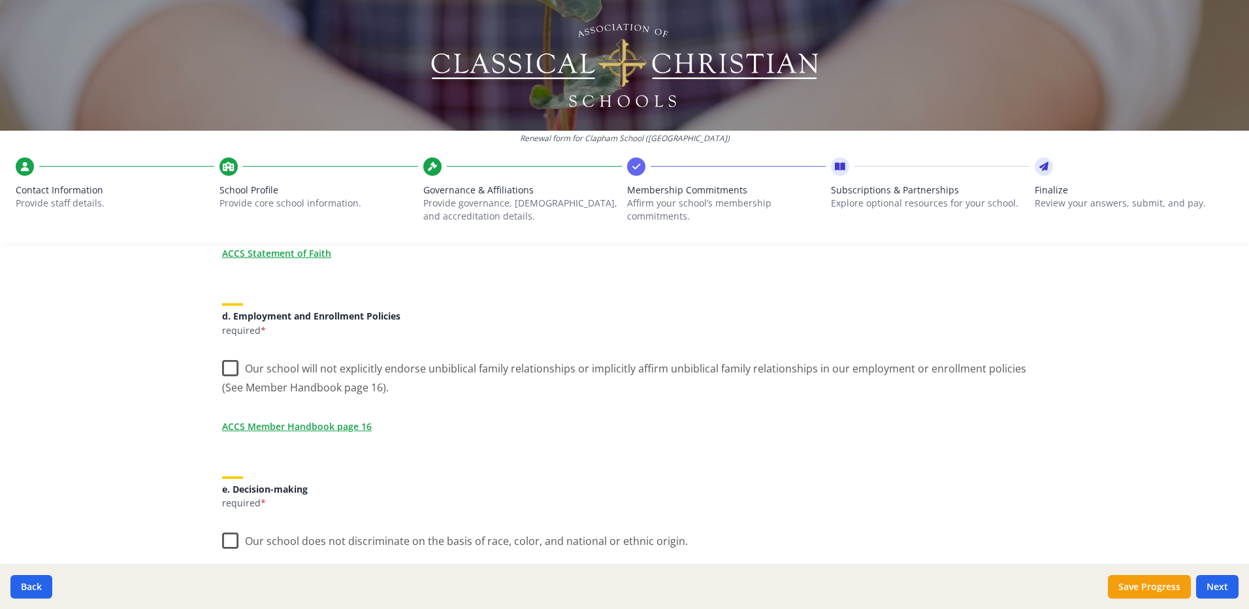
click at [233, 374] on label "Our school will not explicitly endorse unbiblical family relationships or impli…" at bounding box center [624, 373] width 805 height 44
click at [0, 0] on input "Our school will not explicitly endorse unbiblical family relationships or impli…" at bounding box center [0, 0] width 0 height 0
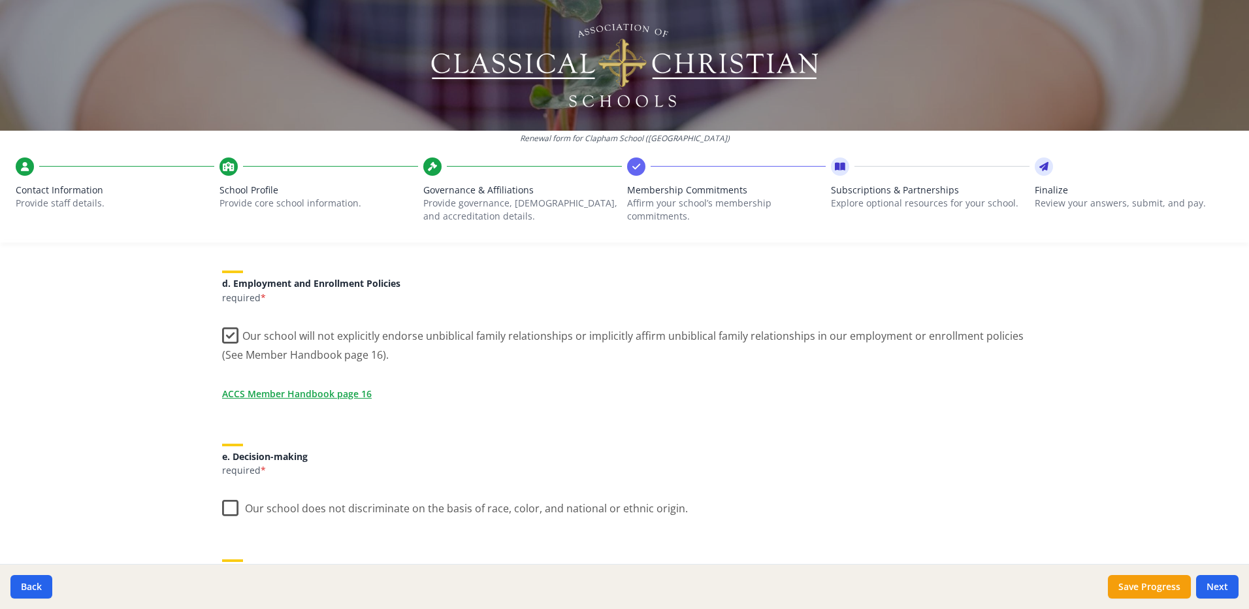
scroll to position [588, 0]
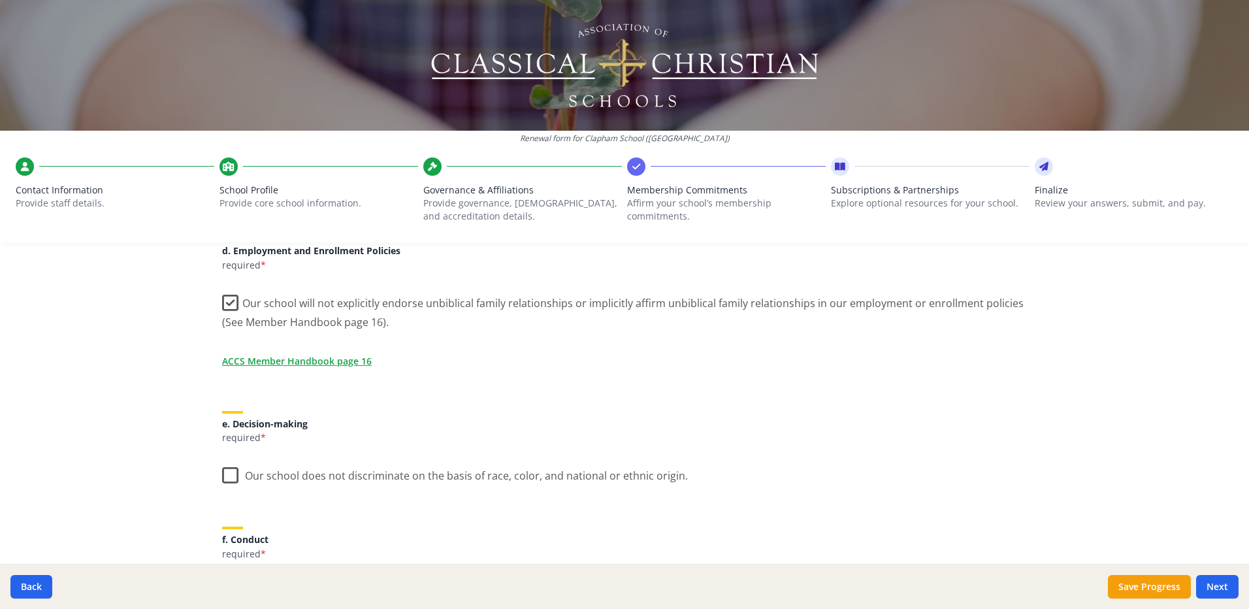
click at [222, 478] on label "Our school does not discriminate on the basis of race, color, and national or e…" at bounding box center [455, 473] width 466 height 28
click at [0, 0] on input "Our school does not discriminate on the basis of race, color, and national or e…" at bounding box center [0, 0] width 0 height 0
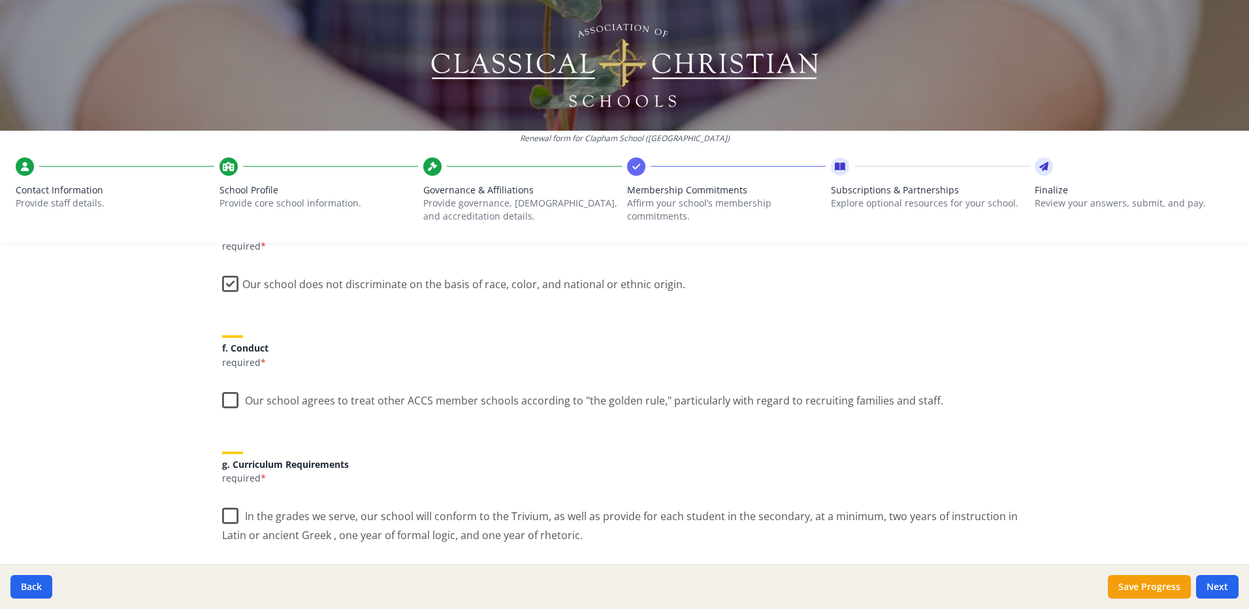
scroll to position [784, 0]
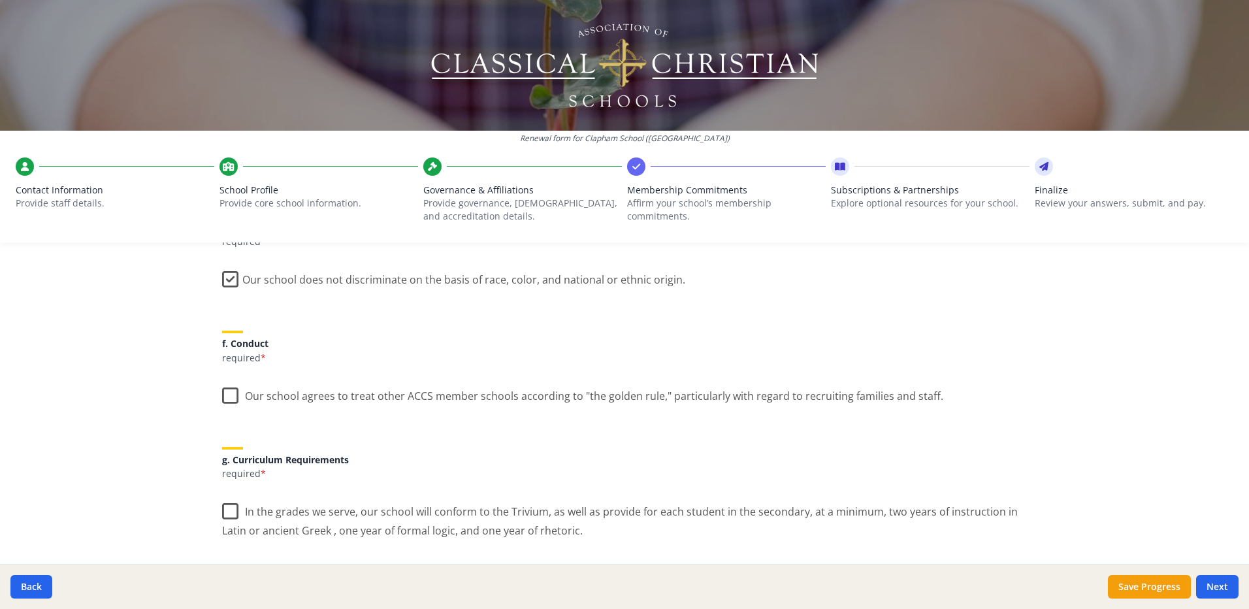
click at [222, 398] on label "Our school agrees to treat other ACCS member schools according to "the golden r…" at bounding box center [582, 393] width 721 height 28
click at [0, 0] on input "Our school agrees to treat other ACCS member schools according to "the golden r…" at bounding box center [0, 0] width 0 height 0
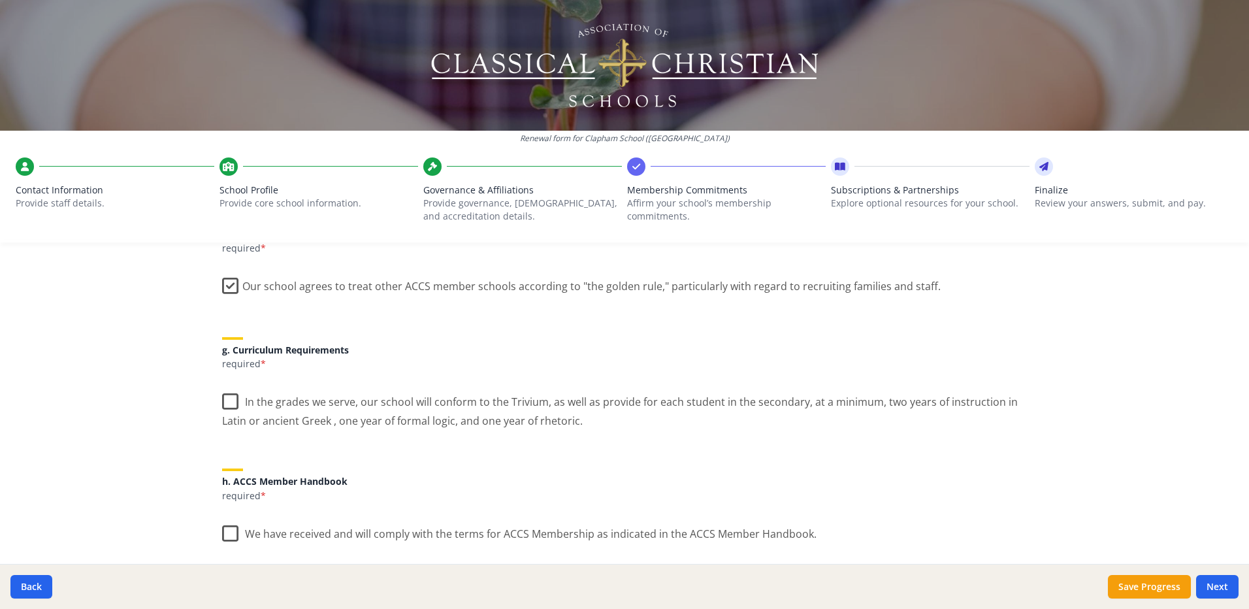
scroll to position [915, 0]
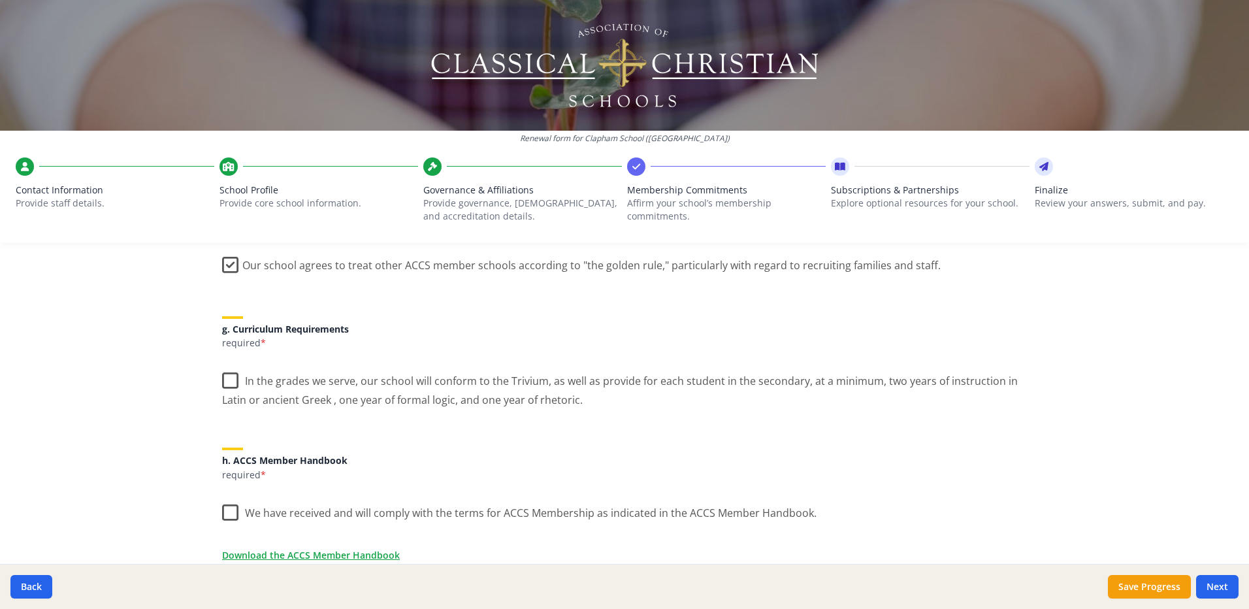
click at [223, 383] on label "In the grades we serve, our school will conform to the Trivium, as well as prov…" at bounding box center [624, 386] width 805 height 44
click at [0, 0] on input "In the grades we serve, our school will conform to the Trivium, as well as prov…" at bounding box center [0, 0] width 0 height 0
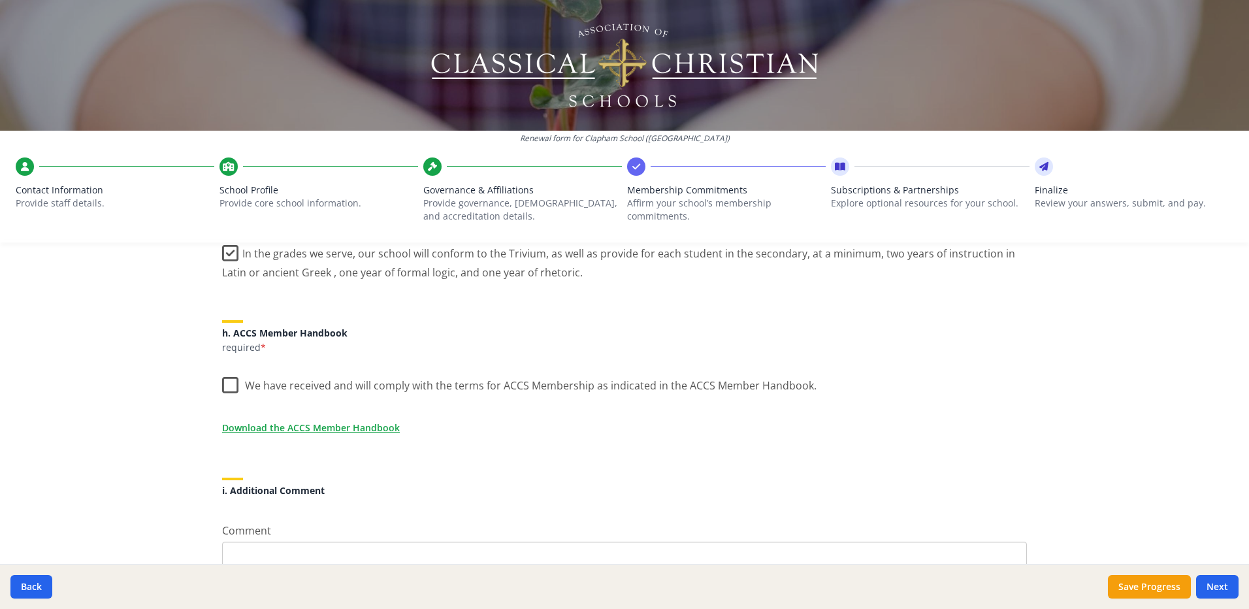
scroll to position [1045, 0]
click at [229, 388] on label "We have received and will comply with the terms for ACCS Membership as indicate…" at bounding box center [519, 379] width 594 height 28
click at [0, 0] on input "We have received and will comply with the terms for ACCS Membership as indicate…" at bounding box center [0, 0] width 0 height 0
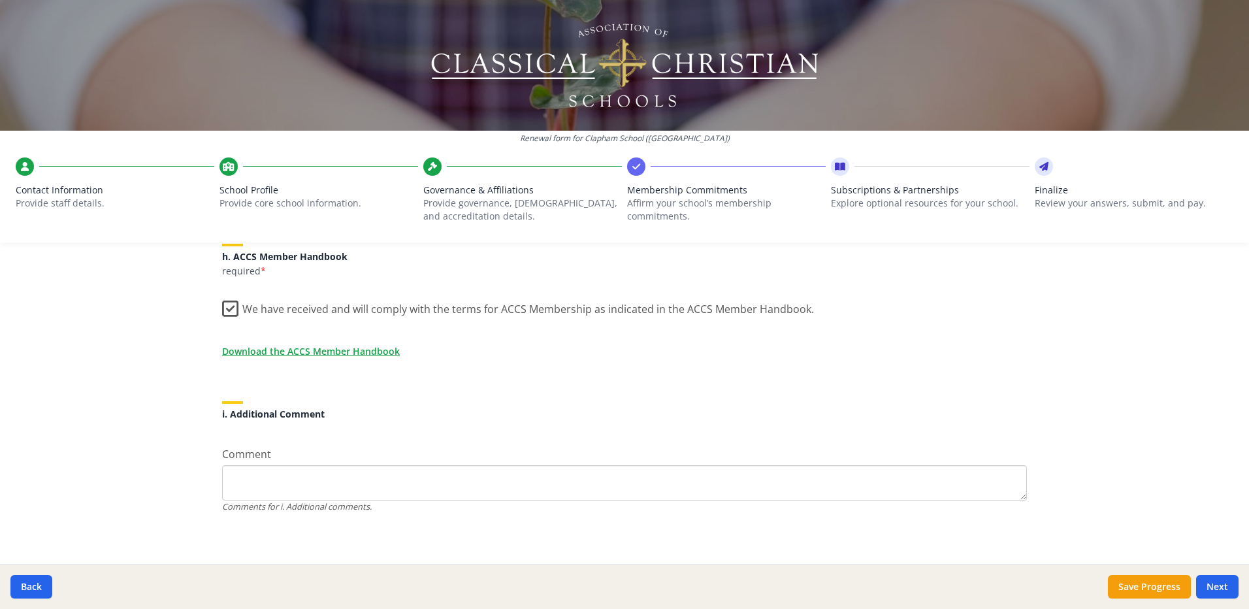
scroll to position [1123, 0]
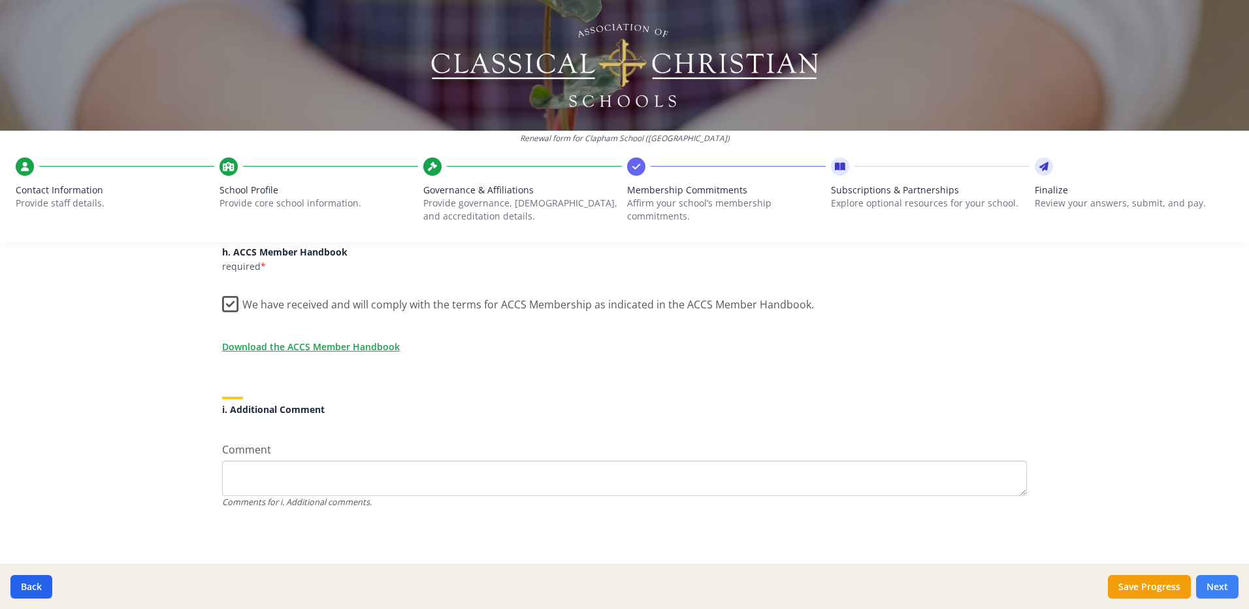
click at [1219, 588] on button "Next" at bounding box center [1217, 587] width 42 height 24
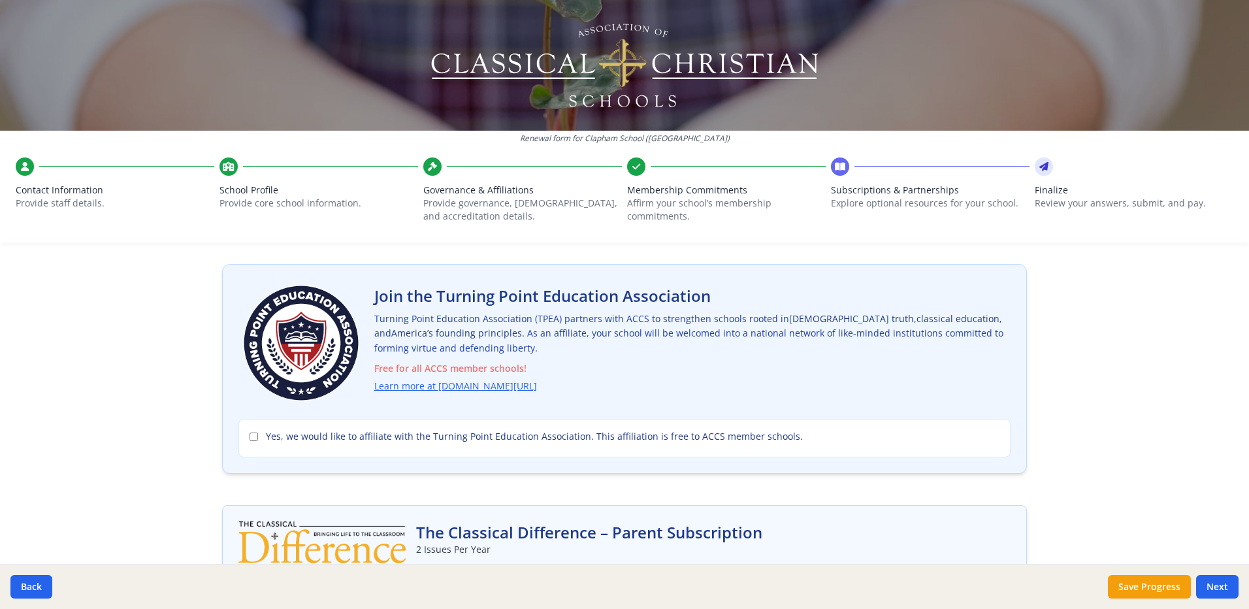
scroll to position [131, 0]
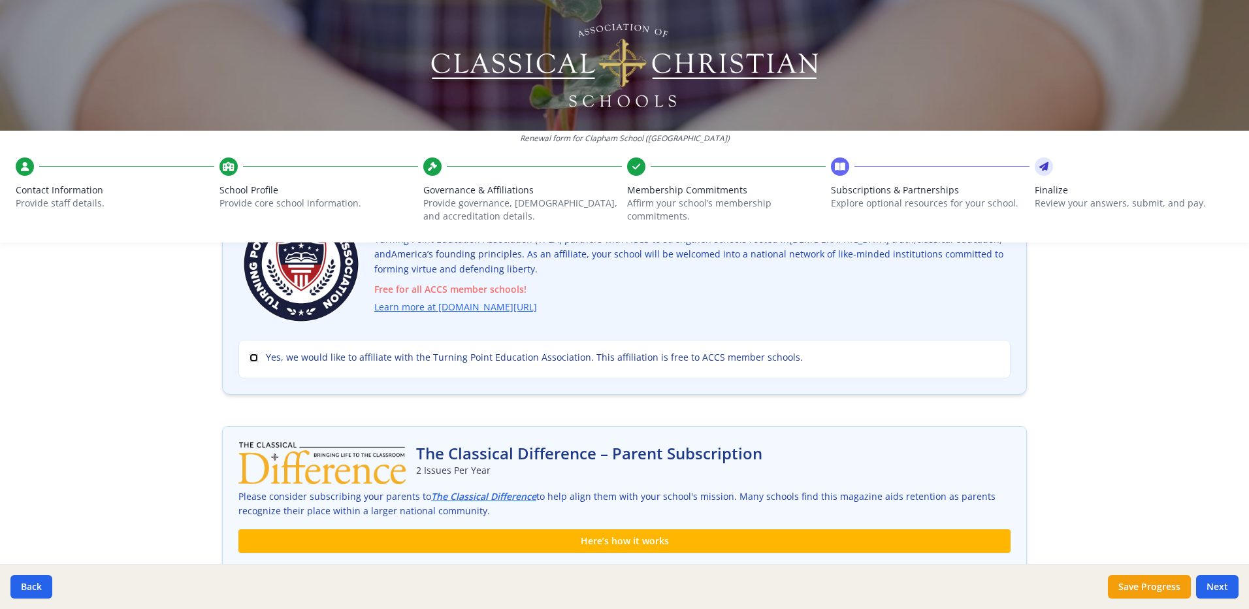
click at [250, 359] on input "Yes, we would like to affiliate with the Turning Point Education Association. T…" at bounding box center [254, 357] width 8 height 8
checkbox input "true"
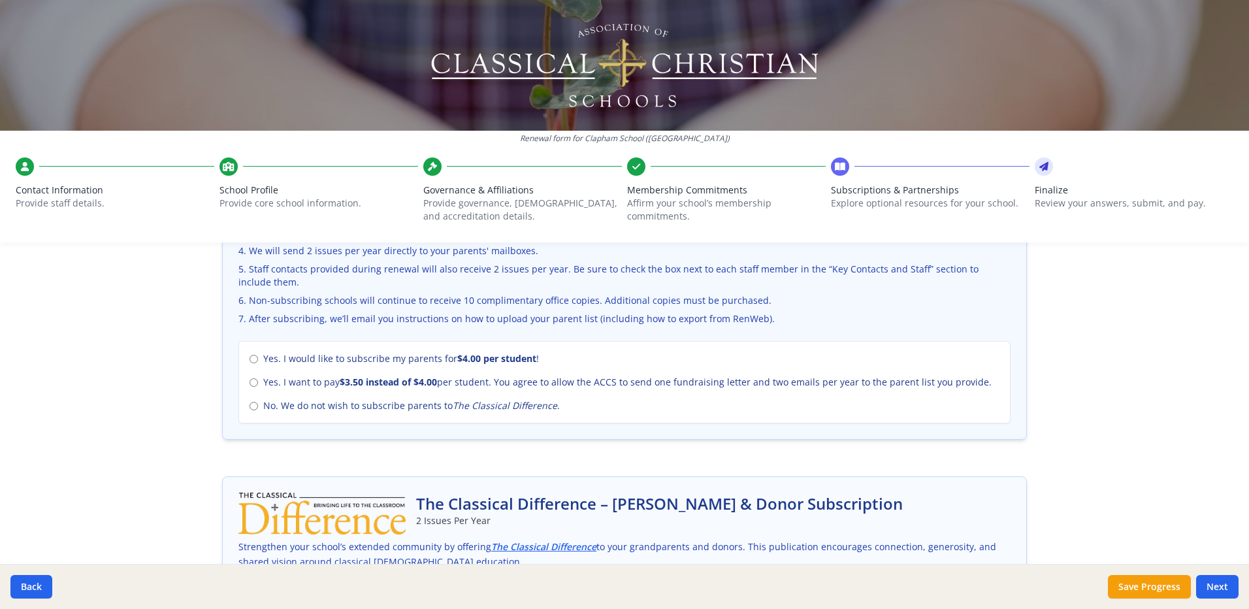
scroll to position [523, 0]
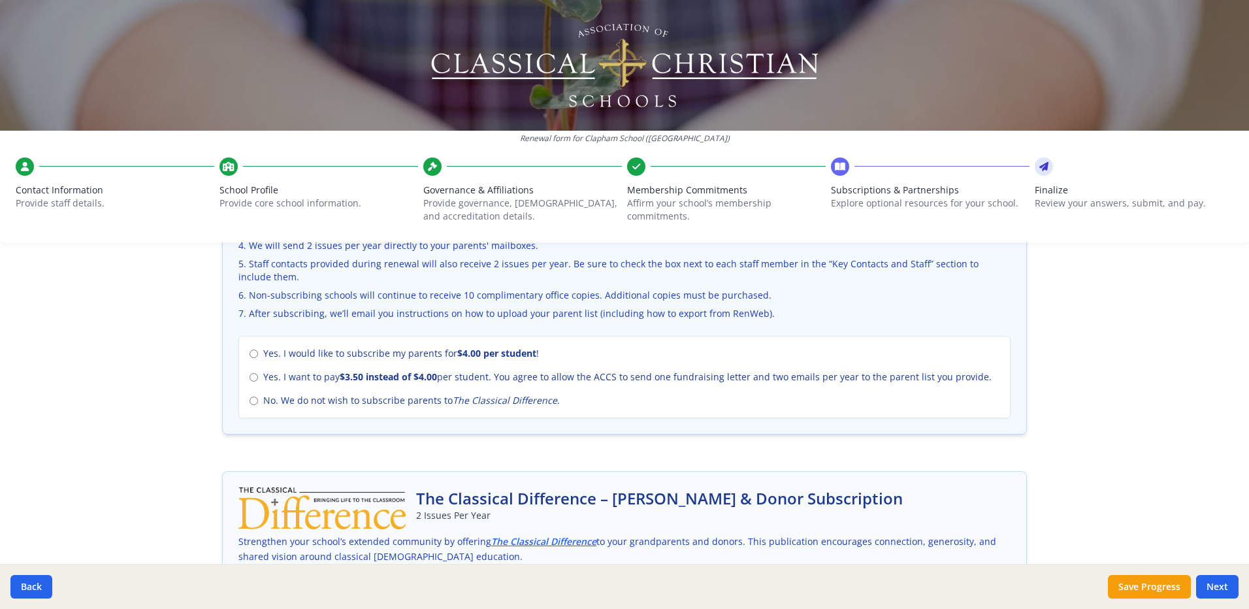
click at [372, 401] on span "No. We do not wish to subscribe parents to The Classical Difference ." at bounding box center [411, 400] width 297 height 13
click at [258, 401] on input "No. We do not wish to subscribe parents to The Classical Difference ." at bounding box center [254, 401] width 8 height 8
radio input "true"
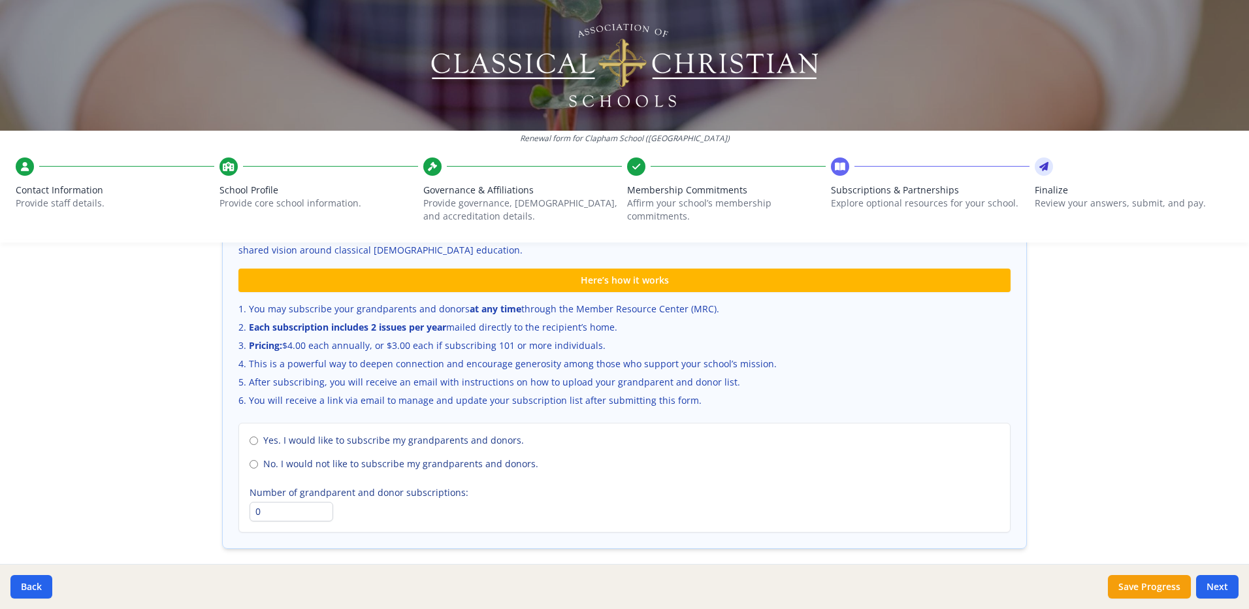
scroll to position [885, 0]
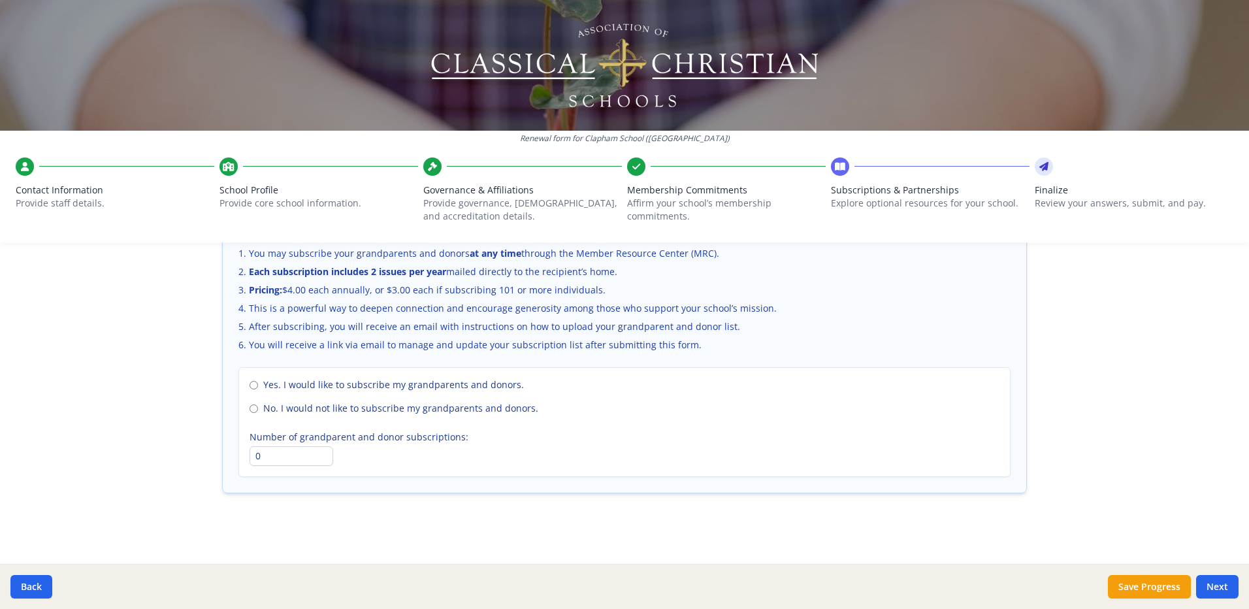
click at [496, 408] on span "No. I would not like to subscribe my grandparents and donors." at bounding box center [400, 408] width 275 height 13
click at [258, 408] on input "No. I would not like to subscribe my grandparents and donors." at bounding box center [254, 408] width 8 height 8
radio input "true"
click at [1209, 590] on button "Next" at bounding box center [1217, 587] width 42 height 24
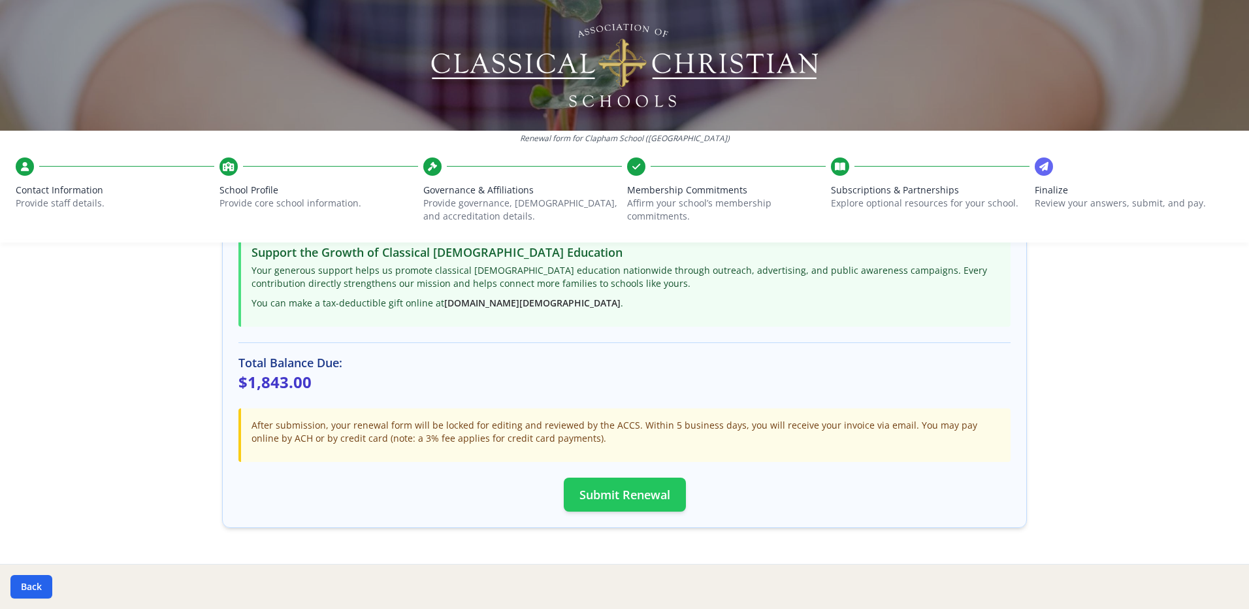
scroll to position [333, 0]
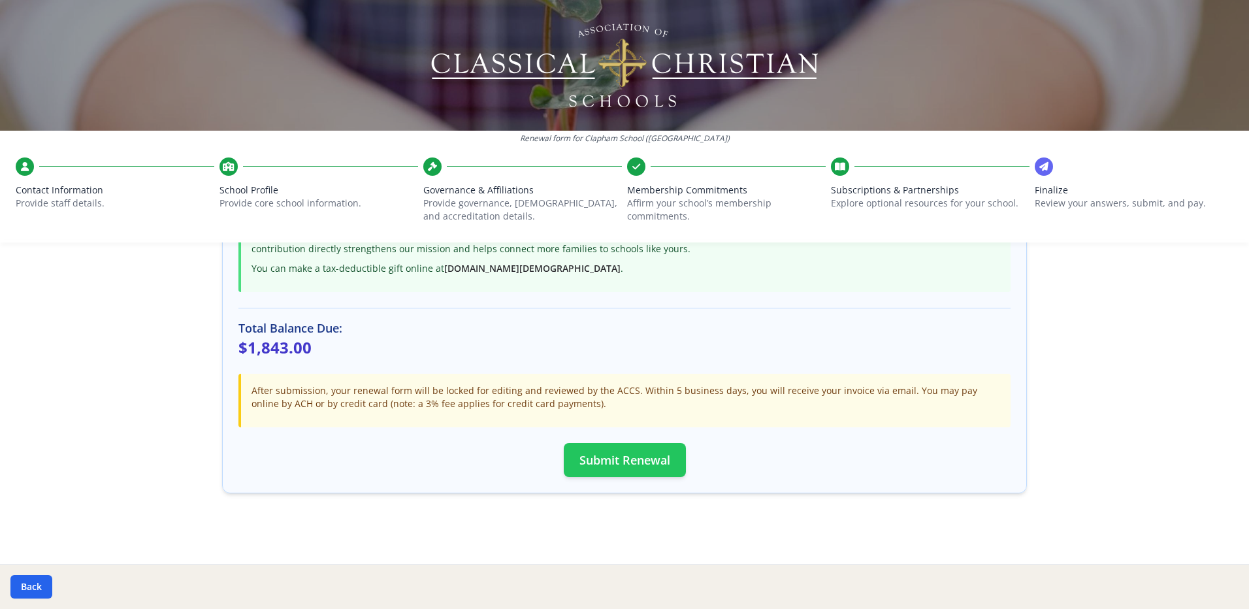
click at [634, 458] on button "Submit Renewal" at bounding box center [625, 460] width 122 height 34
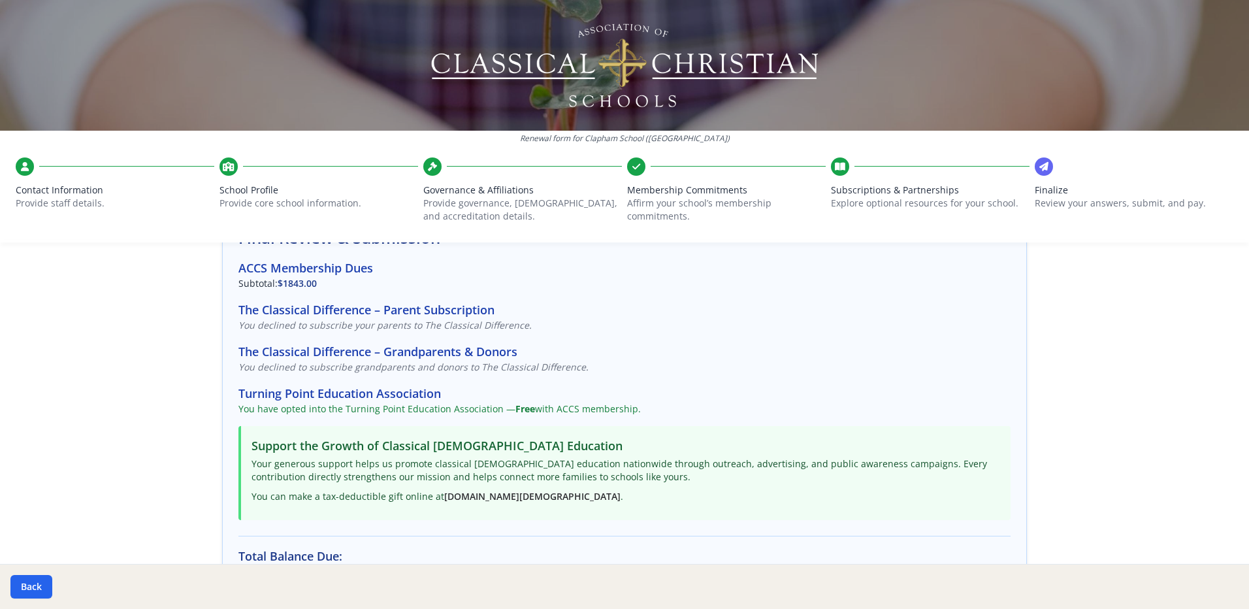
scroll to position [329, 0]
